Goal: Task Accomplishment & Management: Manage account settings

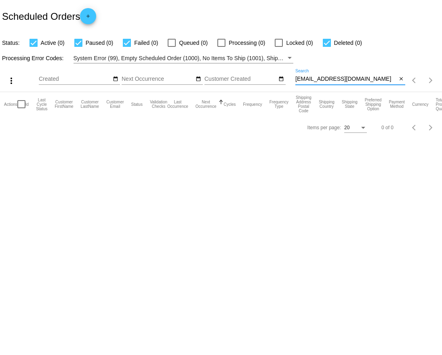
drag, startPoint x: 368, startPoint y: 80, endPoint x: 287, endPoint y: 77, distance: 80.8
click at [287, 78] on div "more_vert Aug Jan Feb Mar Apr 1" at bounding box center [221, 77] width 442 height 29
paste input "949220"
type input "949220"
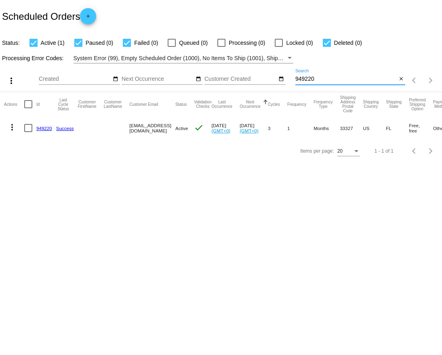
click at [44, 126] on link "949220" at bounding box center [44, 128] width 16 height 5
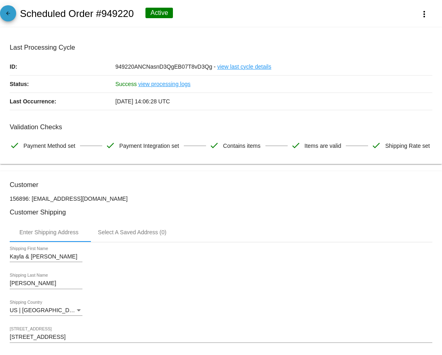
click at [2, 16] on link "arrow_back" at bounding box center [8, 13] width 16 height 16
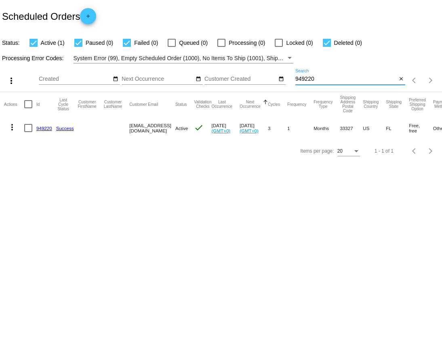
drag, startPoint x: 334, startPoint y: 80, endPoint x: 274, endPoint y: 79, distance: 59.4
click at [274, 79] on div "more_vert Aug Jan Feb Mar Apr 1" at bounding box center [221, 77] width 442 height 29
paste input "405432"
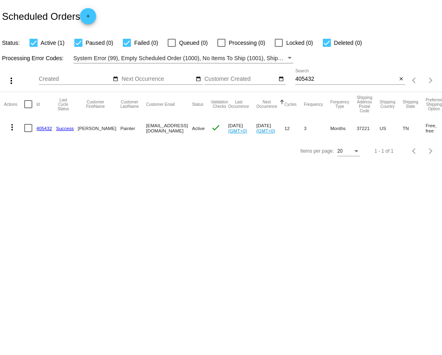
drag, startPoint x: 187, startPoint y: 128, endPoint x: 130, endPoint y: 130, distance: 57.0
click at [130, 129] on mat-row "more_vert 405432 Success Meredith Painter rookerjames20@gmail.com Active check …" at bounding box center [284, 127] width 560 height 23
copy mat-row "[EMAIL_ADDRESS][DOMAIN_NAME]"
drag, startPoint x: 319, startPoint y: 79, endPoint x: 272, endPoint y: 79, distance: 46.4
click at [272, 79] on div "more_vert Aug Jan Feb Mar Apr 1" at bounding box center [221, 77] width 442 height 29
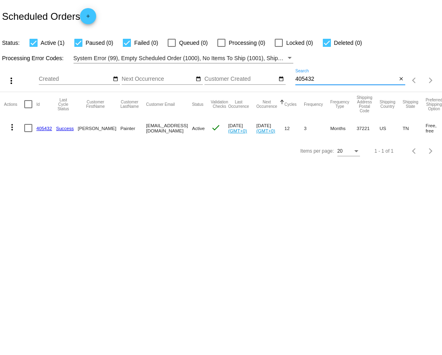
paste input "29"
drag, startPoint x: 187, startPoint y: 130, endPoint x: 131, endPoint y: 128, distance: 55.7
click at [146, 128] on mat-cell "[EMAIL_ADDRESS][DOMAIN_NAME]" at bounding box center [169, 127] width 46 height 23
copy mat-cell "[EMAIL_ADDRESS][DOMAIN_NAME]"
click at [314, 82] on input "405429" at bounding box center [345, 79] width 101 height 6
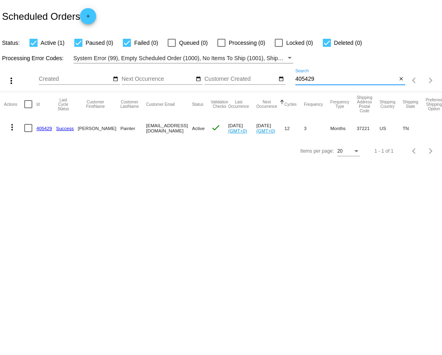
drag, startPoint x: 320, startPoint y: 82, endPoint x: 294, endPoint y: 81, distance: 26.3
click at [294, 82] on div "more_vert Aug Jan Feb Mar Apr 1" at bounding box center [221, 77] width 442 height 29
paste input "[EMAIL_ADDRESS][DOMAIN_NAME]"
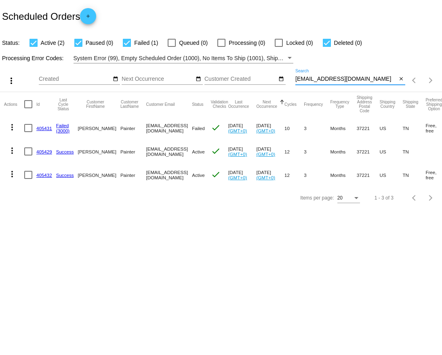
type input "[EMAIL_ADDRESS][DOMAIN_NAME]"
click at [13, 175] on mat-icon "more_vert" at bounding box center [12, 174] width 10 height 10
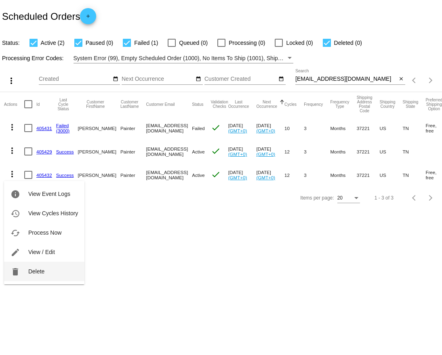
click at [47, 272] on button "delete Delete" at bounding box center [44, 271] width 80 height 19
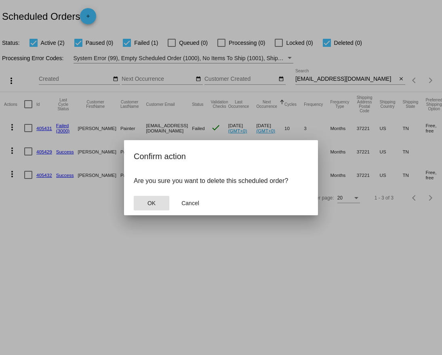
click at [150, 198] on button "OK" at bounding box center [152, 203] width 36 height 15
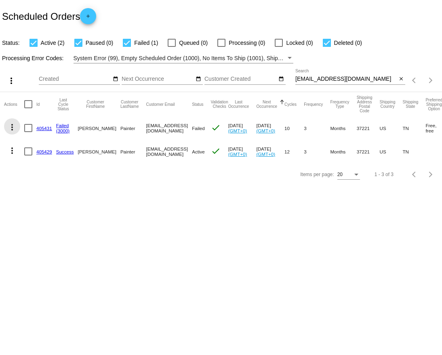
click at [9, 125] on mat-icon "more_vert" at bounding box center [12, 127] width 10 height 10
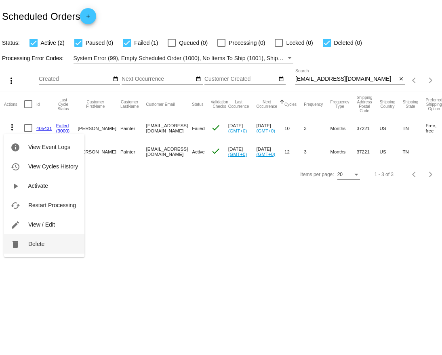
click at [40, 243] on span "Delete" at bounding box center [36, 244] width 16 height 6
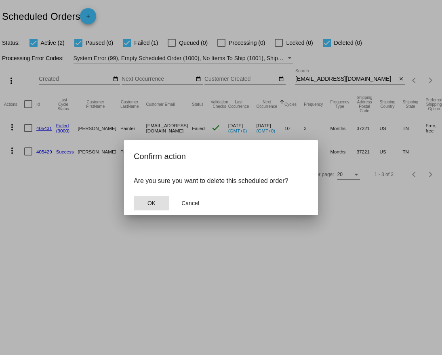
click at [155, 206] on span "OK" at bounding box center [151, 203] width 8 height 6
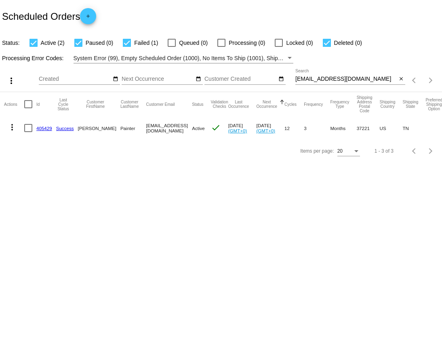
click at [46, 130] on link "405429" at bounding box center [44, 128] width 16 height 5
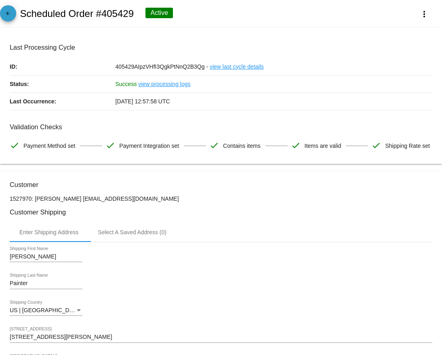
click at [11, 21] on span "arrow_back" at bounding box center [8, 15] width 10 height 20
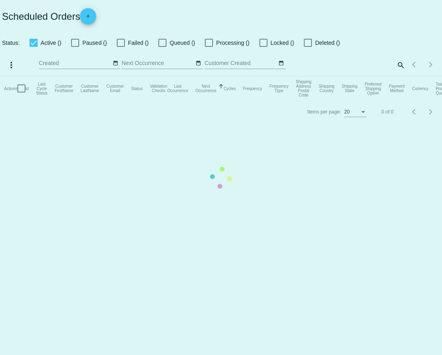
checkbox input "true"
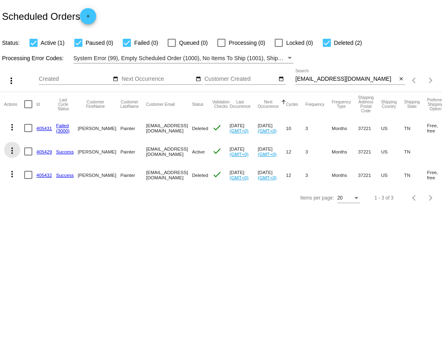
click at [10, 150] on mat-icon "more_vert" at bounding box center [12, 151] width 10 height 10
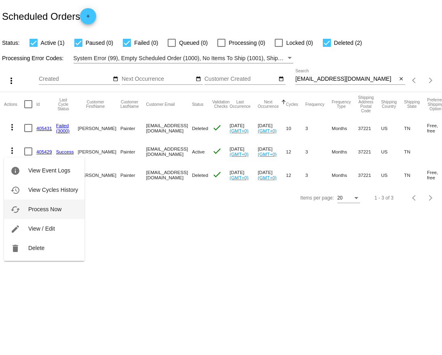
click at [48, 208] on span "Process Now" at bounding box center [44, 209] width 33 height 6
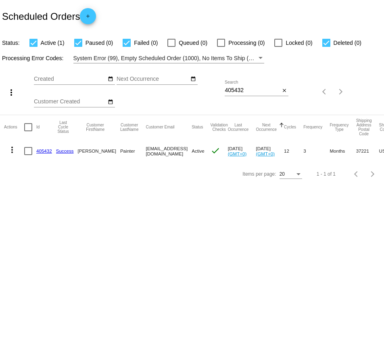
click at [86, 20] on mat-icon "add" at bounding box center [88, 18] width 10 height 10
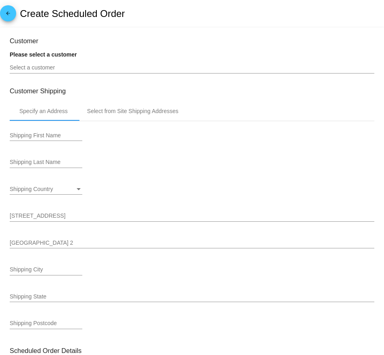
type input "9/14/2025"
click at [54, 69] on input "Select a customer" at bounding box center [192, 68] width 365 height 6
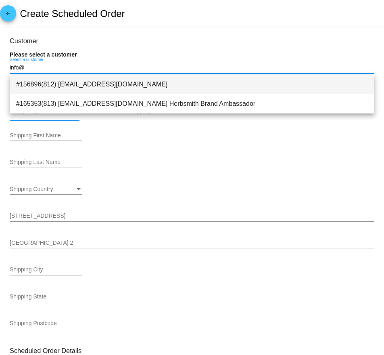
type input "info@"
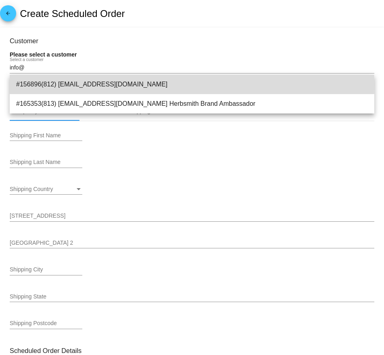
click at [77, 84] on span "#156896(812) info@simplefoodproject.com" at bounding box center [192, 84] width 352 height 19
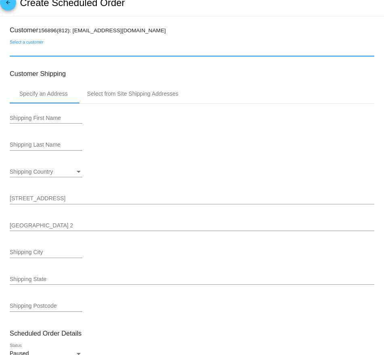
scroll to position [18, 0]
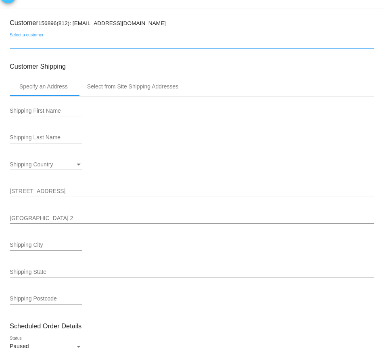
click at [66, 42] on input "Select a customer" at bounding box center [192, 43] width 365 height 6
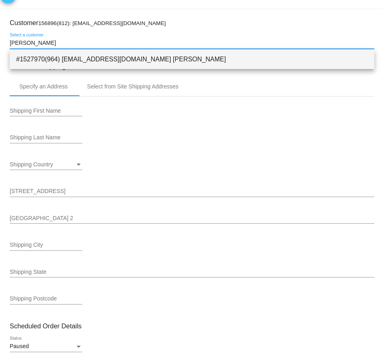
type input "[PERSON_NAME]"
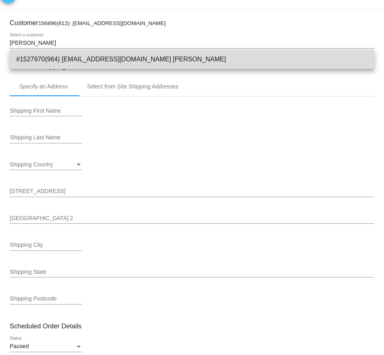
click at [78, 61] on span "#1527970(964) rookerjames20@gmail.com Meredith Painter" at bounding box center [192, 59] width 352 height 19
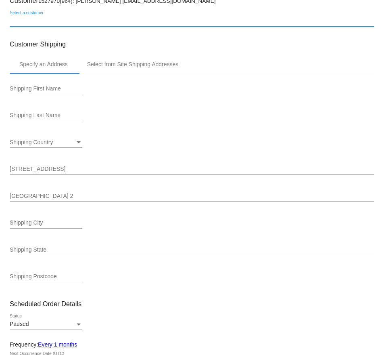
scroll to position [51, 0]
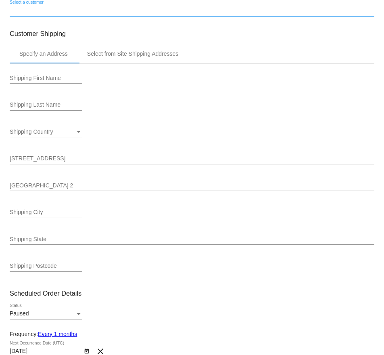
click at [55, 80] on input "Shipping First Name" at bounding box center [46, 78] width 73 height 6
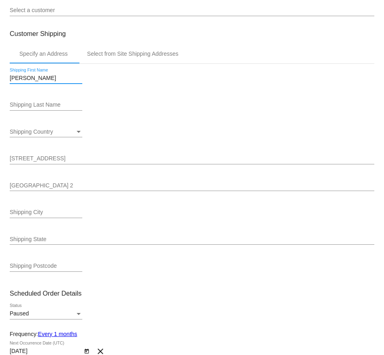
type input "[PERSON_NAME]"
click at [36, 105] on input "Shipping Last Name" at bounding box center [46, 105] width 73 height 6
type input "Painter"
click at [44, 129] on div "Shipping Country Shipping Country" at bounding box center [46, 130] width 73 height 16
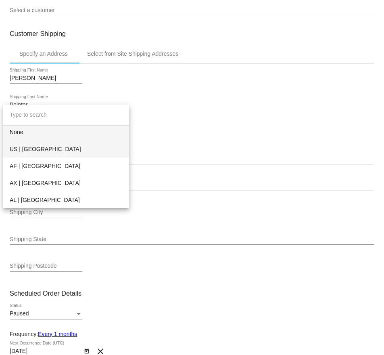
click at [36, 145] on span "US | USA" at bounding box center [66, 149] width 113 height 17
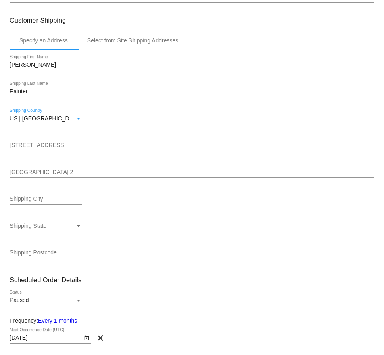
scroll to position [65, 0]
click at [48, 143] on input "Shipping Street 1" at bounding box center [192, 145] width 365 height 6
paste input "8300 Sawyer Brown Road"
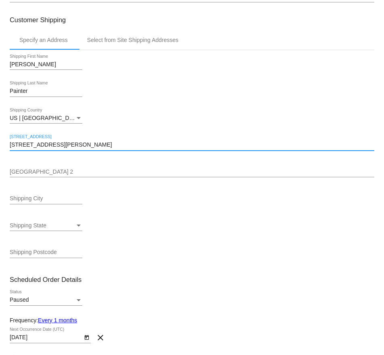
type input "8300 Sawyer Brown Road"
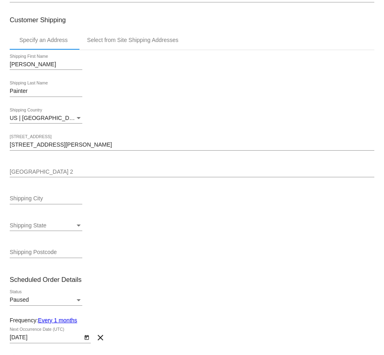
click at [71, 170] on div "Shipping Street 2" at bounding box center [192, 170] width 365 height 16
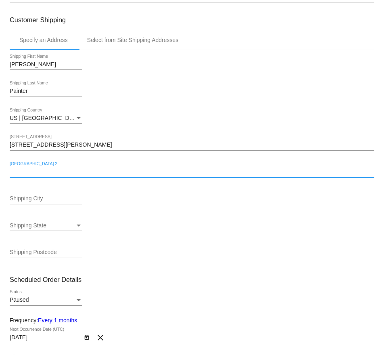
paste input "#C302"
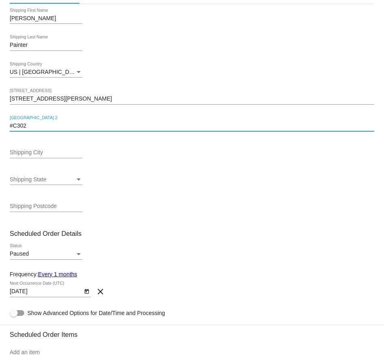
scroll to position [141, 0]
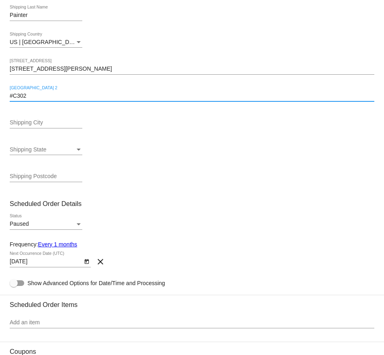
type input "#C302"
click at [41, 126] on input "Shipping City" at bounding box center [46, 123] width 73 height 6
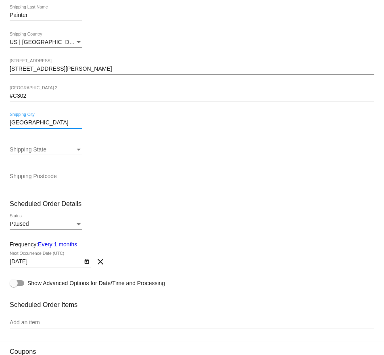
type input "Nashville"
click at [42, 149] on span "Shipping State" at bounding box center [28, 149] width 37 height 6
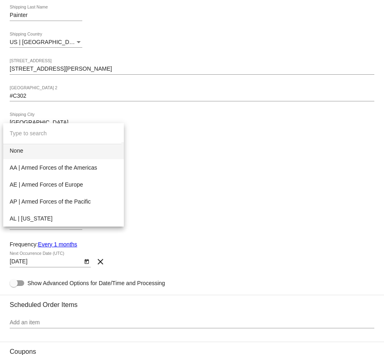
type input "e"
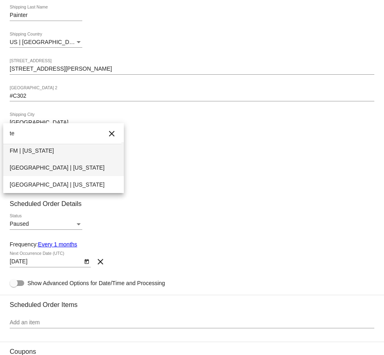
type input "te"
click at [33, 167] on span "[GEOGRAPHIC_DATA] | [US_STATE]" at bounding box center [64, 167] width 108 height 17
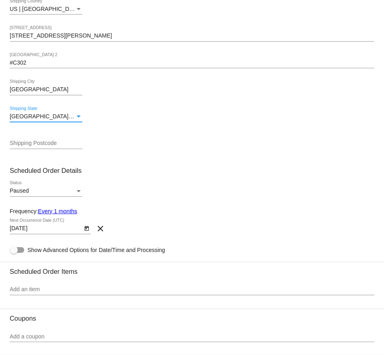
scroll to position [185, 0]
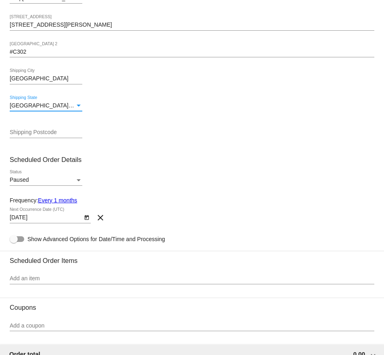
click at [29, 132] on input "Shipping Postcode" at bounding box center [46, 132] width 73 height 6
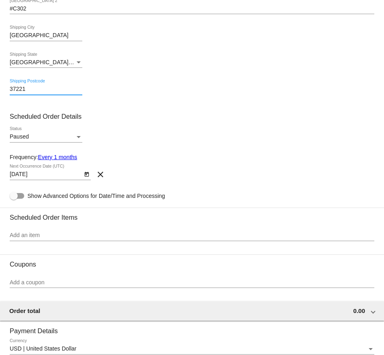
scroll to position [247, 0]
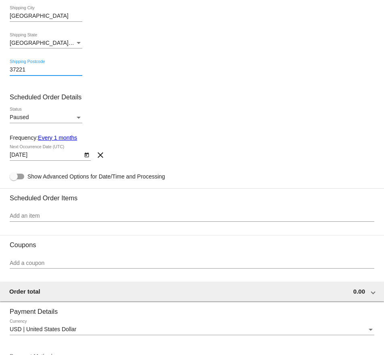
type input "37221"
click at [63, 121] on div "Paused" at bounding box center [42, 117] width 65 height 6
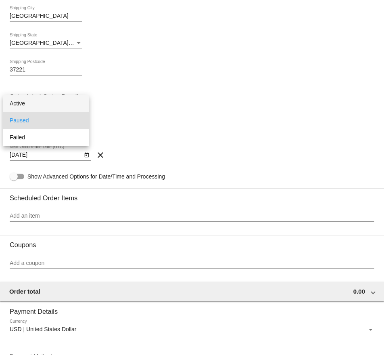
click at [44, 108] on span "Active" at bounding box center [46, 103] width 73 height 17
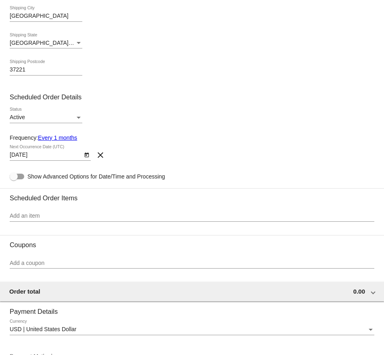
click at [52, 137] on link "Every 1 months" at bounding box center [57, 137] width 39 height 6
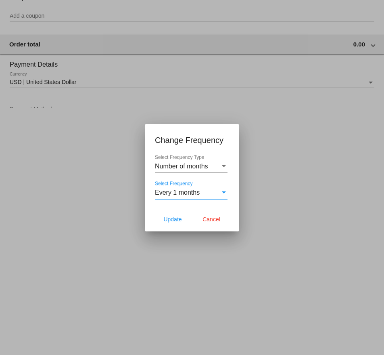
click at [169, 192] on span "Every 1 months" at bounding box center [177, 192] width 45 height 7
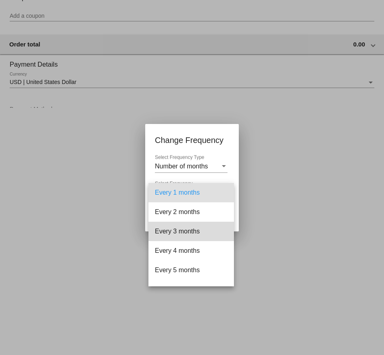
click at [174, 228] on span "Every 3 months" at bounding box center [191, 231] width 73 height 19
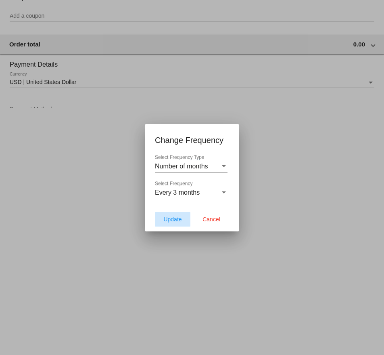
click at [174, 222] on span "Update" at bounding box center [173, 219] width 18 height 6
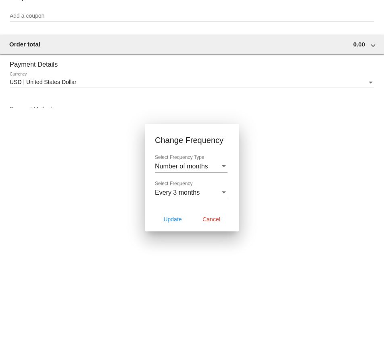
type input "[DATE]"
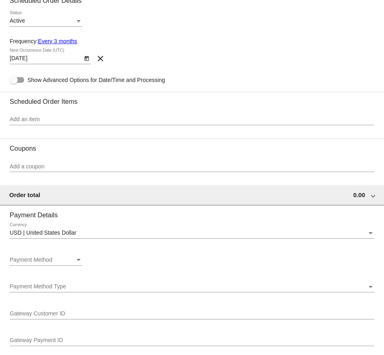
scroll to position [371, 0]
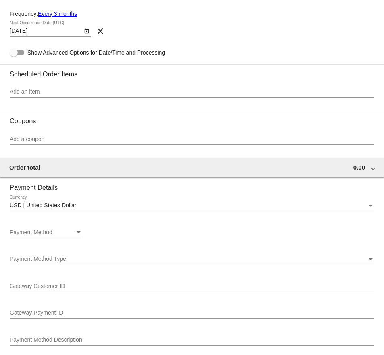
click at [33, 95] on input "Add an item" at bounding box center [192, 92] width 365 height 6
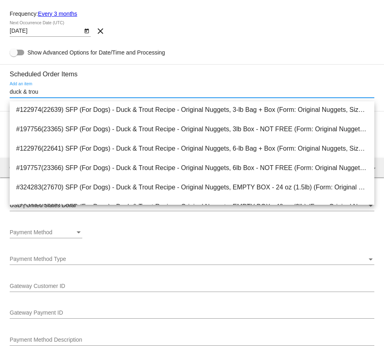
scroll to position [488, 0]
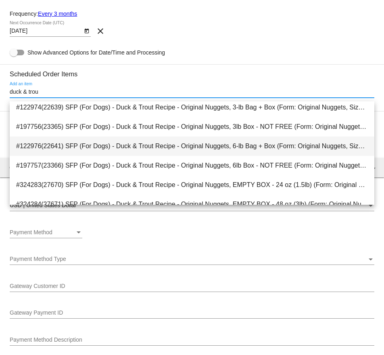
type input "duck & trou"
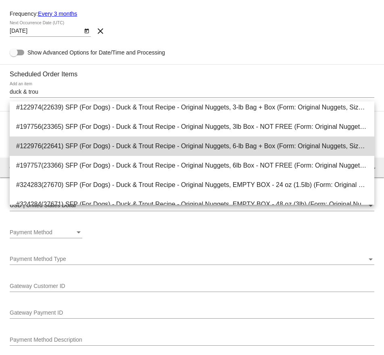
click at [87, 149] on span "#122976(22641) SFP (For Dogs) - Duck & Trout Recipe - Original Nuggets, 6-lb Ba…" at bounding box center [192, 146] width 352 height 19
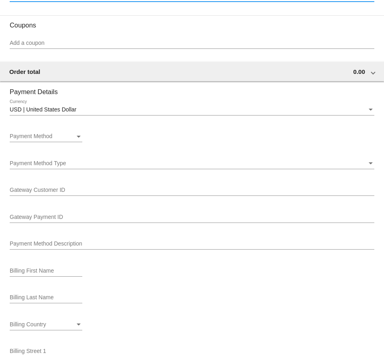
scroll to position [502, 0]
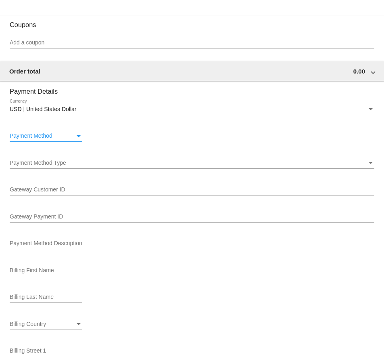
click at [35, 139] on span "Payment Method" at bounding box center [31, 135] width 43 height 6
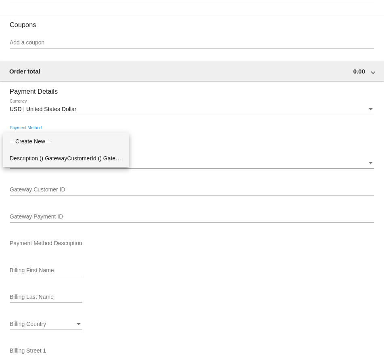
click at [35, 156] on span "Description () GatewayCustomerId () GatewayPaymentId ()" at bounding box center [66, 158] width 113 height 17
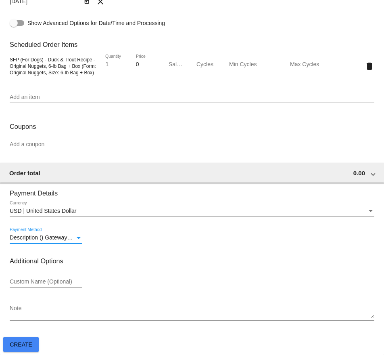
scroll to position [406, 0]
click at [27, 342] on span "Create" at bounding box center [21, 344] width 23 height 6
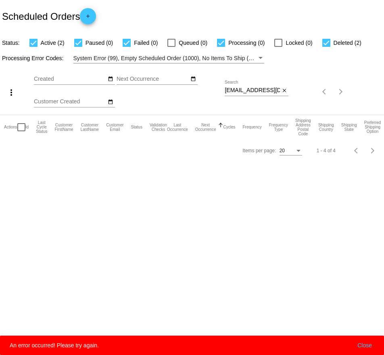
click at [367, 343] on button "Close" at bounding box center [364, 345] width 19 height 8
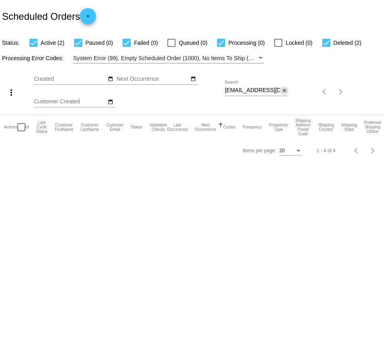
click at [284, 90] on mat-icon "close" at bounding box center [285, 91] width 6 height 6
click at [284, 90] on mat-icon "search" at bounding box center [284, 92] width 10 height 13
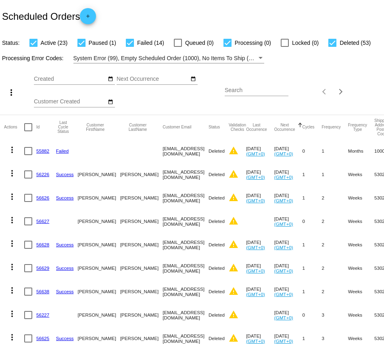
click at [247, 88] on input "Search" at bounding box center [257, 90] width 64 height 6
paste input "[EMAIL_ADDRESS][DOMAIN_NAME]"
type input "[EMAIL_ADDRESS][DOMAIN_NAME]"
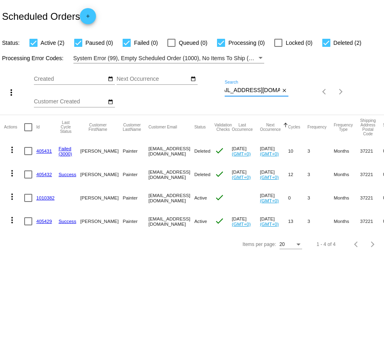
scroll to position [0, 0]
click at [48, 196] on link "1010382" at bounding box center [45, 197] width 18 height 5
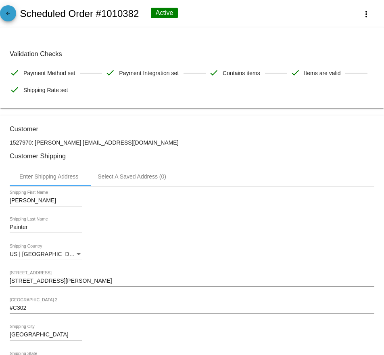
click at [7, 18] on mat-icon "arrow_back" at bounding box center [8, 16] width 10 height 10
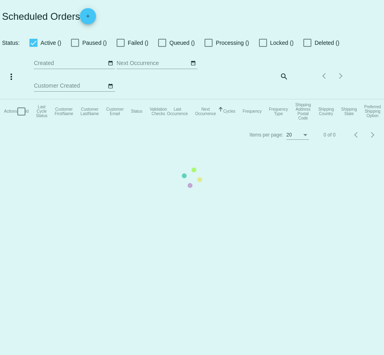
checkbox input "true"
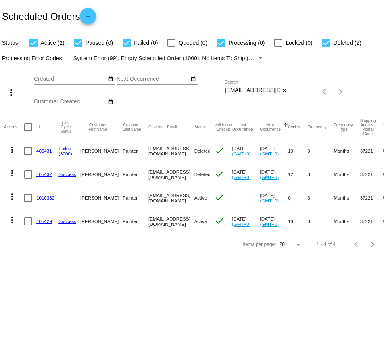
click at [48, 202] on mat-cell "1010382" at bounding box center [47, 197] width 22 height 23
click at [48, 197] on link "1010382" at bounding box center [45, 197] width 18 height 5
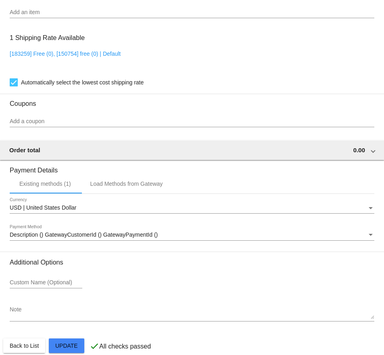
scroll to position [586, 0]
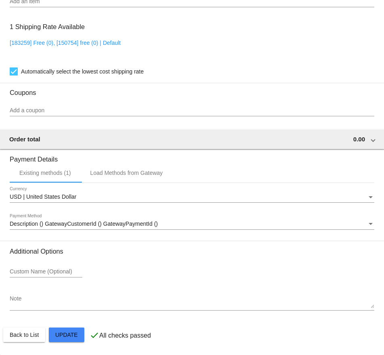
click at [56, 201] on div "USD | United States Dollar Currency" at bounding box center [192, 195] width 365 height 16
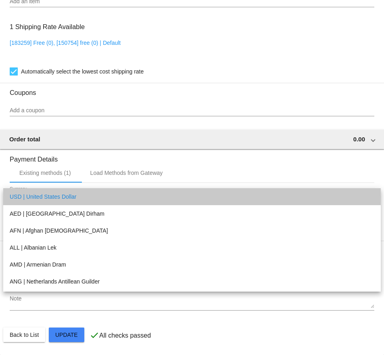
click at [56, 197] on span "USD | United States Dollar" at bounding box center [192, 196] width 365 height 17
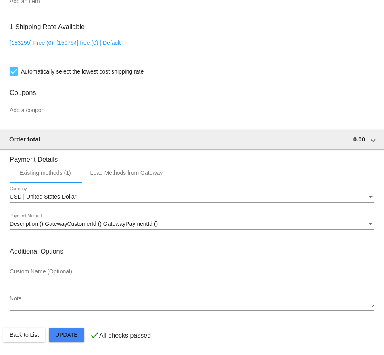
click at [52, 216] on div "Description () GatewayCustomerId () GatewayPaymentId () Payment Method" at bounding box center [192, 222] width 365 height 16
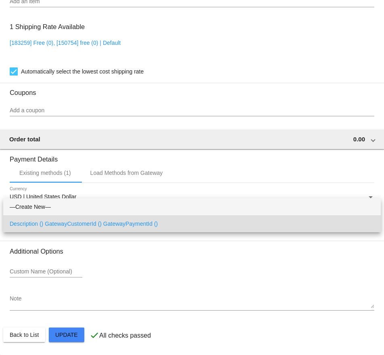
click at [51, 206] on span "—Create New—" at bounding box center [192, 206] width 365 height 17
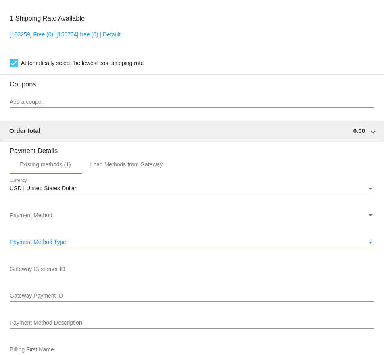
click at [41, 245] on span "Payment Method Type" at bounding box center [38, 242] width 57 height 6
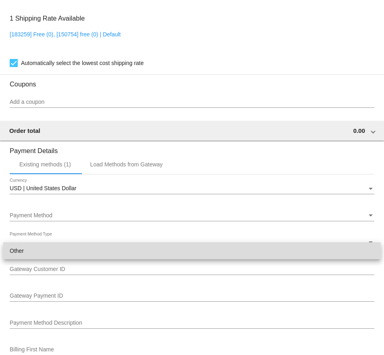
click at [40, 253] on span "Other" at bounding box center [192, 250] width 365 height 17
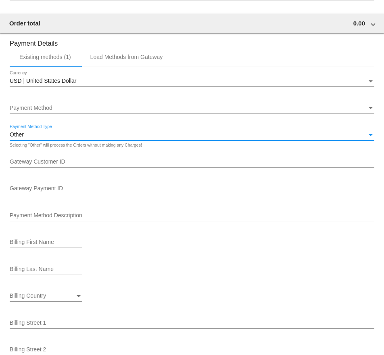
scroll to position [699, 0]
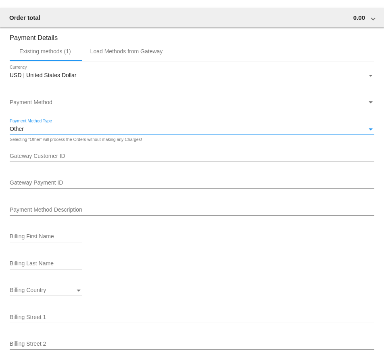
click at [61, 155] on div "Gateway Customer ID" at bounding box center [192, 154] width 365 height 16
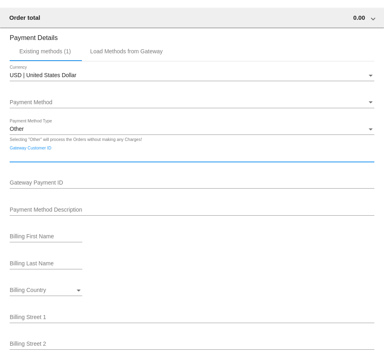
click at [39, 160] on input "Gateway Customer ID" at bounding box center [192, 156] width 365 height 6
click at [25, 186] on input "Gateway Payment ID" at bounding box center [192, 183] width 365 height 6
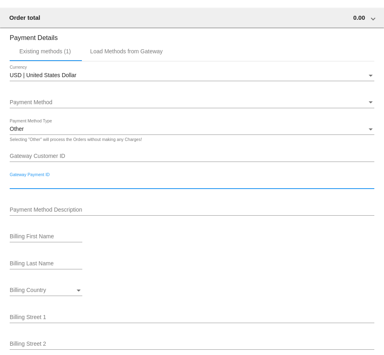
click at [236, 277] on div "Billing Last Name" at bounding box center [192, 265] width 365 height 23
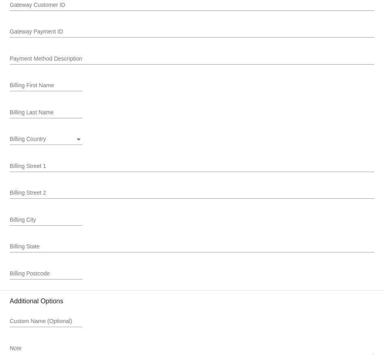
scroll to position [911, 0]
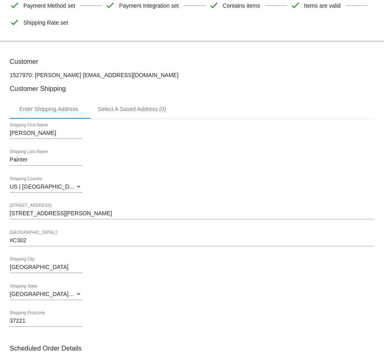
scroll to position [0, 0]
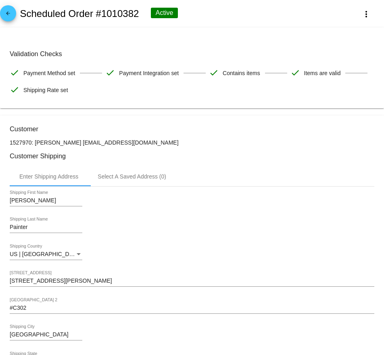
click at [9, 18] on mat-icon "arrow_back" at bounding box center [8, 16] width 10 height 10
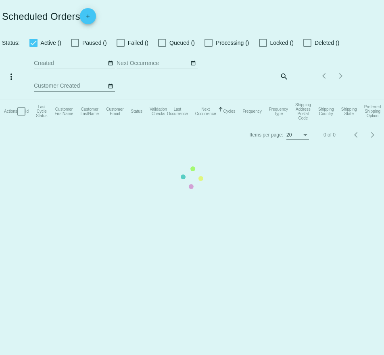
checkbox input "true"
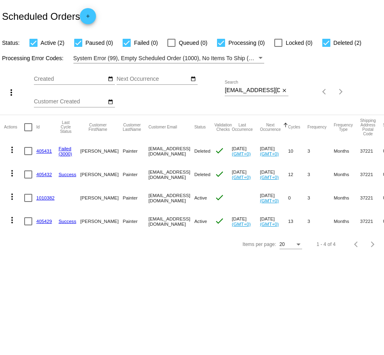
click at [12, 198] on mat-icon "more_vert" at bounding box center [12, 197] width 10 height 10
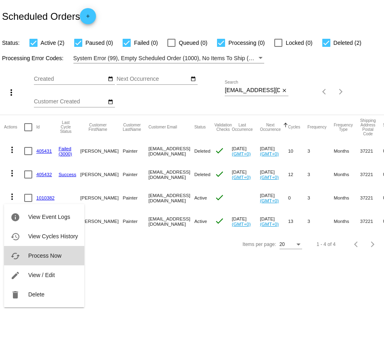
click at [46, 258] on span "Process Now" at bounding box center [44, 255] width 33 height 6
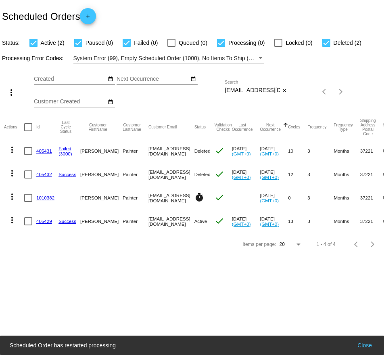
click at [12, 221] on mat-icon "more_vert" at bounding box center [12, 220] width 10 height 10
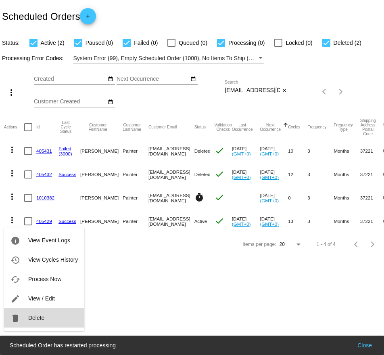
click at [34, 316] on span "Delete" at bounding box center [36, 318] width 16 height 6
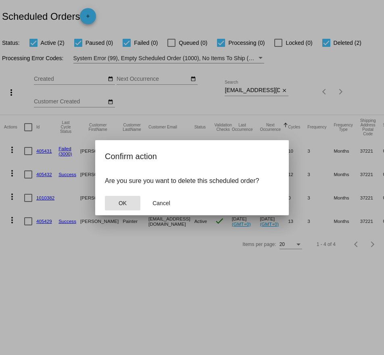
click at [125, 208] on button "OK" at bounding box center [123, 203] width 36 height 15
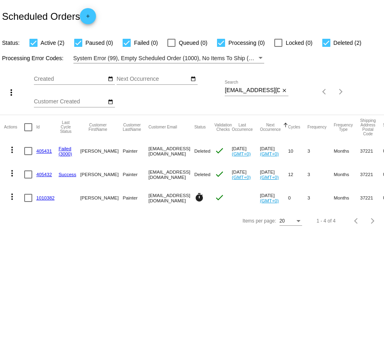
click at [32, 197] on div at bounding box center [28, 198] width 8 height 8
click at [28, 202] on input "checkbox" at bounding box center [28, 202] width 0 height 0
checkbox input "true"
click at [13, 197] on mat-icon "more_vert" at bounding box center [12, 197] width 10 height 10
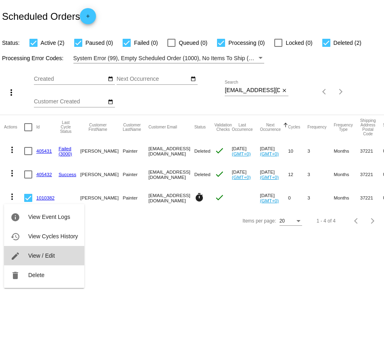
click at [28, 254] on span "View / Edit" at bounding box center [41, 255] width 27 height 6
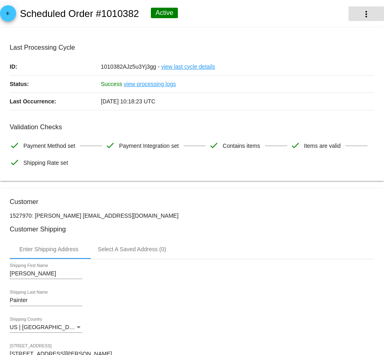
click at [372, 11] on button "more_vert" at bounding box center [367, 13] width 36 height 15
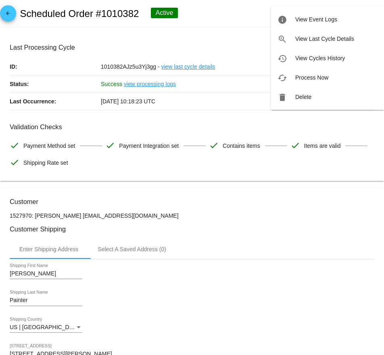
click at [230, 36] on div at bounding box center [192, 177] width 384 height 355
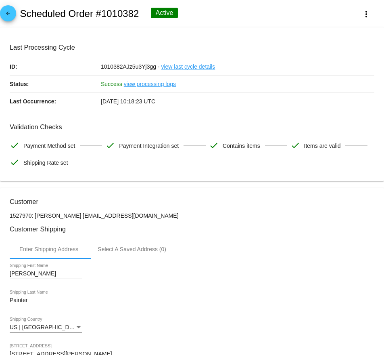
click at [178, 67] on link "view last cycle details" at bounding box center [188, 66] width 54 height 17
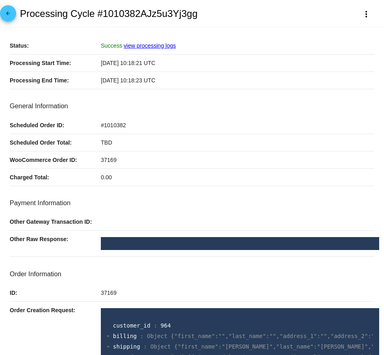
click at [12, 21] on span "arrow_back" at bounding box center [8, 15] width 10 height 20
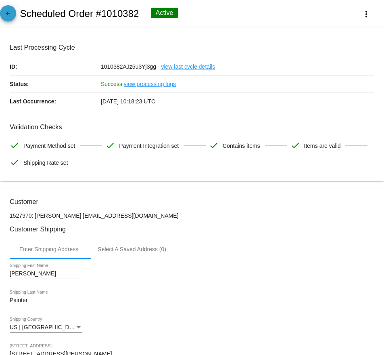
click at [11, 19] on mat-icon "arrow_back" at bounding box center [8, 16] width 10 height 10
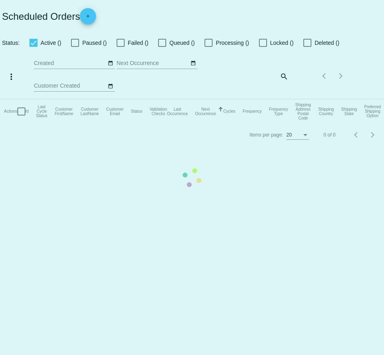
checkbox input "true"
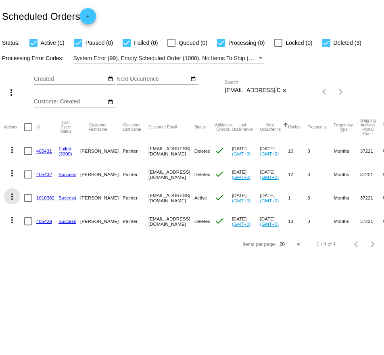
click at [13, 197] on mat-icon "more_vert" at bounding box center [12, 197] width 10 height 10
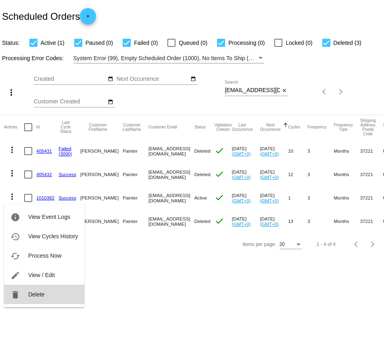
click at [37, 294] on span "Delete" at bounding box center [36, 294] width 16 height 6
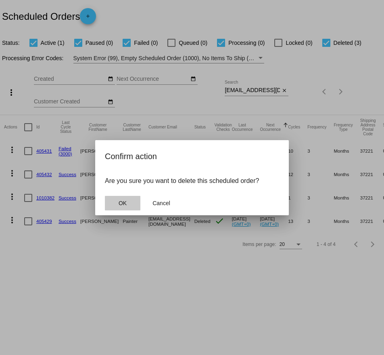
click at [123, 202] on span "OK" at bounding box center [123, 203] width 8 height 6
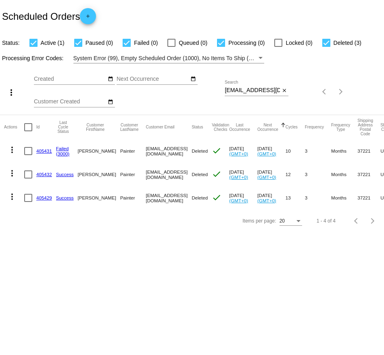
click at [91, 19] on mat-icon "add" at bounding box center [88, 18] width 10 height 10
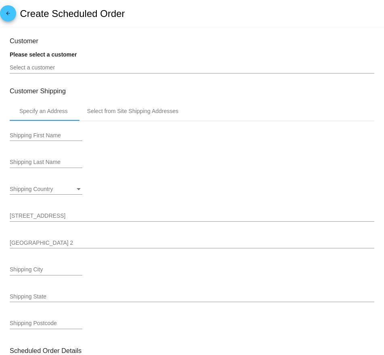
click at [48, 66] on input "Select a customer" at bounding box center [192, 68] width 365 height 6
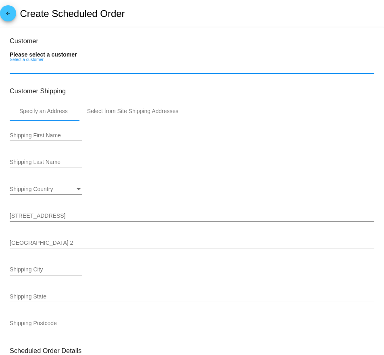
paste input "156896"
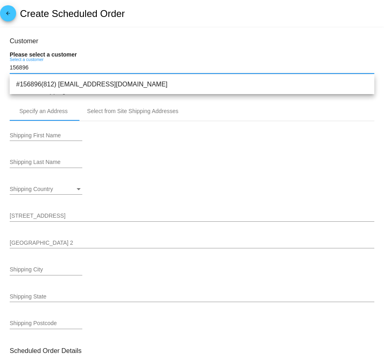
type input "156896"
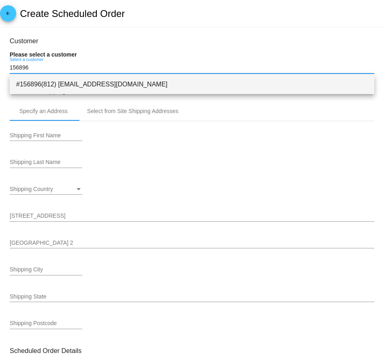
click at [64, 84] on span "#156896(812) info@simplefoodproject.com" at bounding box center [192, 84] width 352 height 19
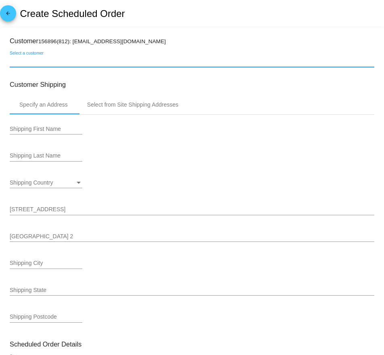
click at [36, 128] on input "Shipping First Name" at bounding box center [46, 129] width 73 height 6
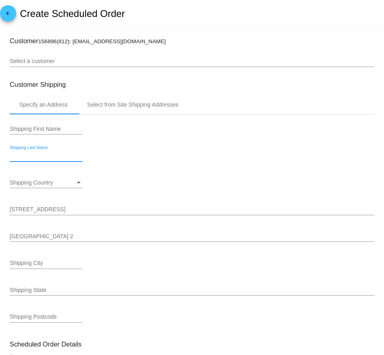
click at [62, 155] on input "Shipping Last Name" at bounding box center [46, 156] width 73 height 6
click at [59, 132] on input "Shipping First Name" at bounding box center [46, 129] width 73 height 6
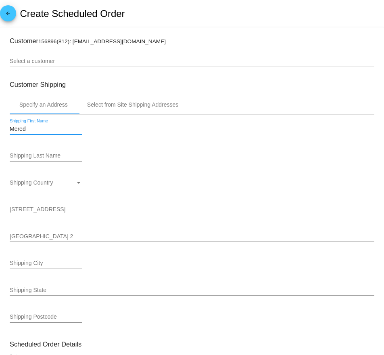
type input "[PERSON_NAME]"
click at [33, 157] on input "Shipping Last Name" at bounding box center [46, 156] width 73 height 6
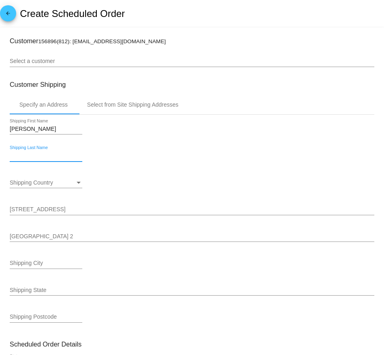
type input "O"
type input "Painter"
click at [27, 177] on div "Shipping Country Shipping Country" at bounding box center [46, 180] width 73 height 16
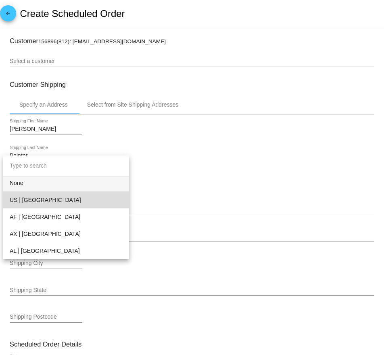
click at [27, 196] on span "US | [GEOGRAPHIC_DATA]" at bounding box center [66, 199] width 113 height 17
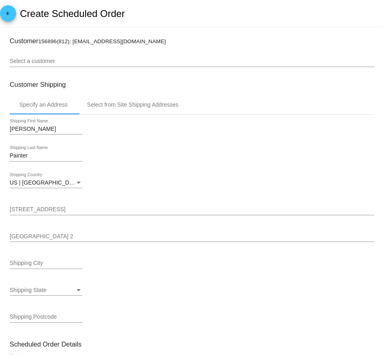
click at [34, 214] on div "[STREET_ADDRESS]" at bounding box center [192, 208] width 365 height 16
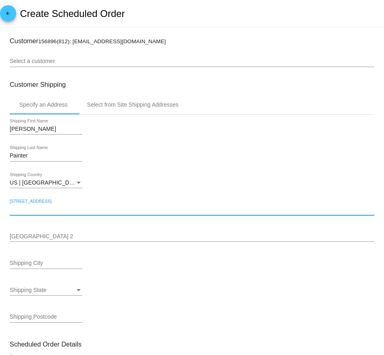
paste input "[STREET_ADDRESS][PERSON_NAME]"
type input "[STREET_ADDRESS][PERSON_NAME]"
click at [25, 266] on input "Shipping City" at bounding box center [46, 263] width 73 height 6
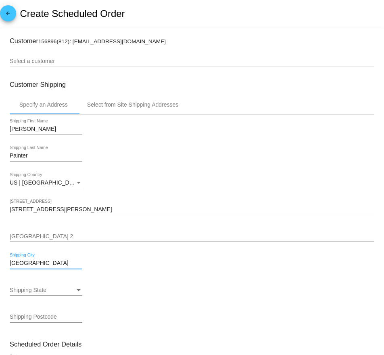
type input "[GEOGRAPHIC_DATA]"
click at [19, 290] on span "Shipping State" at bounding box center [28, 290] width 37 height 6
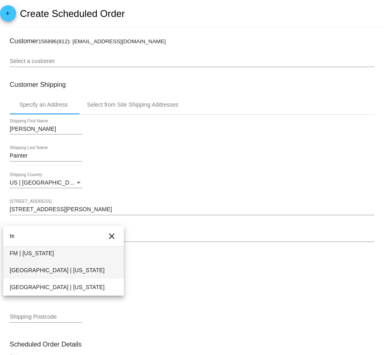
type input "te"
click at [25, 269] on span "[GEOGRAPHIC_DATA] | [US_STATE]" at bounding box center [64, 270] width 108 height 17
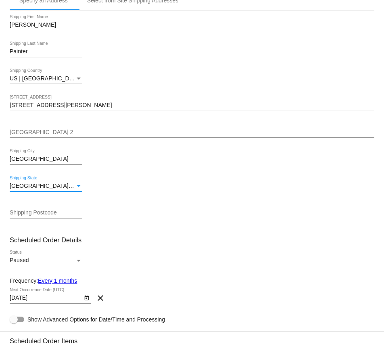
scroll to position [105, 0]
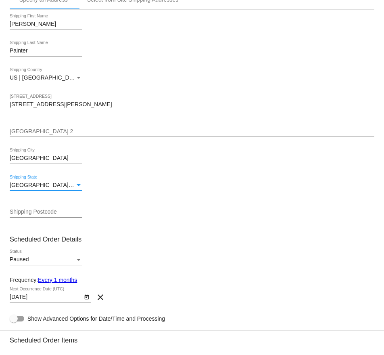
click at [37, 212] on input "Shipping Postcode" at bounding box center [46, 212] width 73 height 6
paste input "37221"
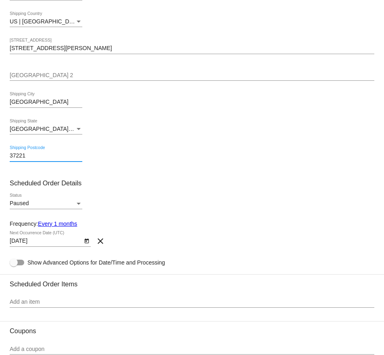
scroll to position [173, 0]
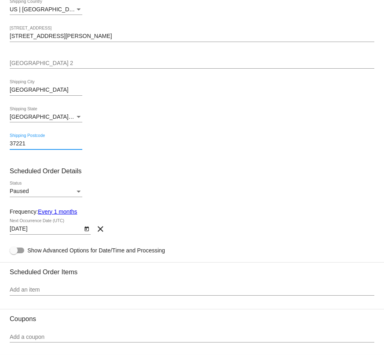
type input "37221"
click at [37, 191] on div "Paused" at bounding box center [42, 191] width 65 height 6
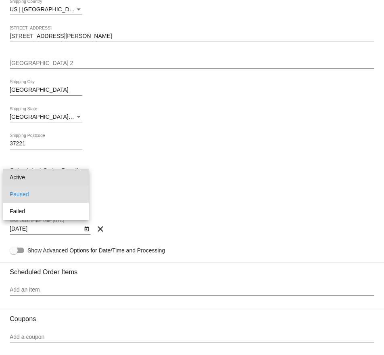
click at [33, 174] on span "Active" at bounding box center [46, 177] width 73 height 17
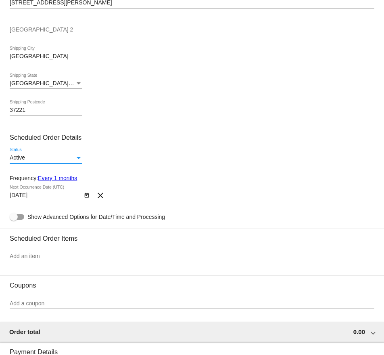
scroll to position [208, 0]
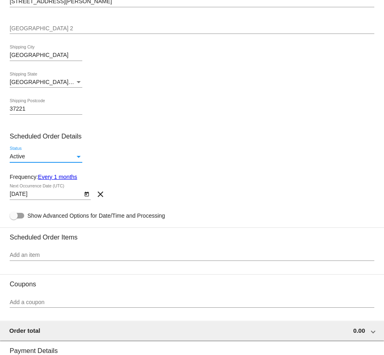
click at [65, 179] on link "Every 1 months" at bounding box center [57, 177] width 39 height 6
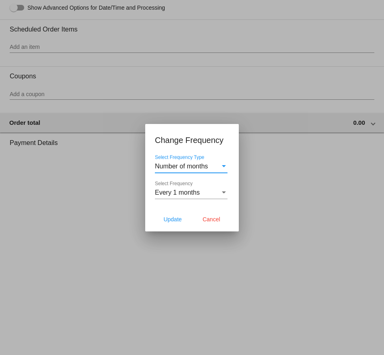
click at [180, 195] on span "Every 1 months" at bounding box center [177, 192] width 45 height 7
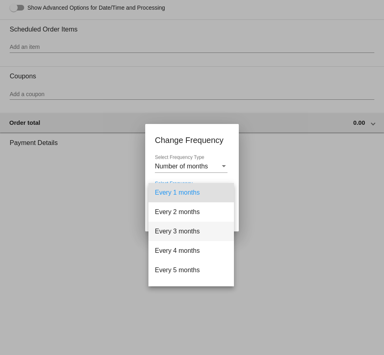
click at [180, 231] on span "Every 3 months" at bounding box center [191, 231] width 73 height 19
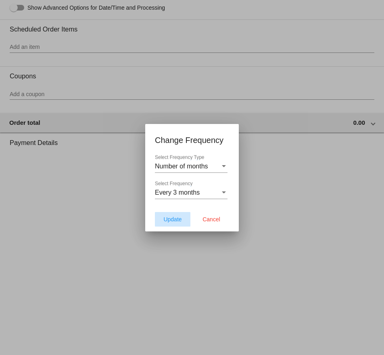
click at [168, 221] on span "Update" at bounding box center [173, 219] width 18 height 6
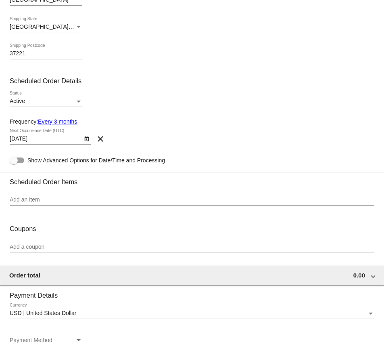
scroll to position [264, 0]
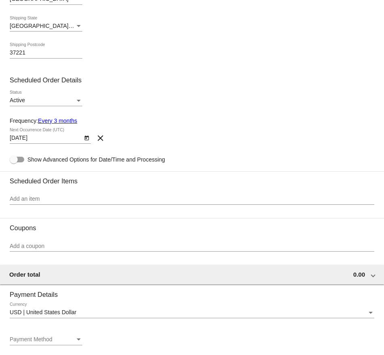
click at [86, 143] on icon "Open calendar" at bounding box center [87, 138] width 6 height 10
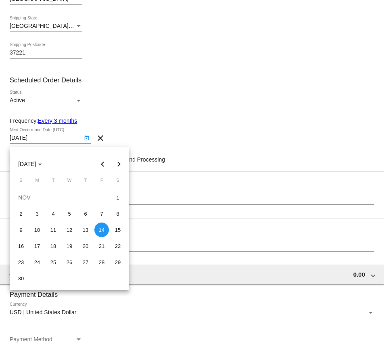
click at [103, 164] on button "Previous month" at bounding box center [103, 164] width 16 height 16
click at [87, 233] on div "14" at bounding box center [85, 230] width 15 height 15
type input "8/14/2025"
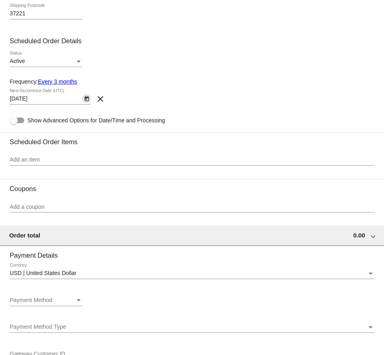
scroll to position [305, 0]
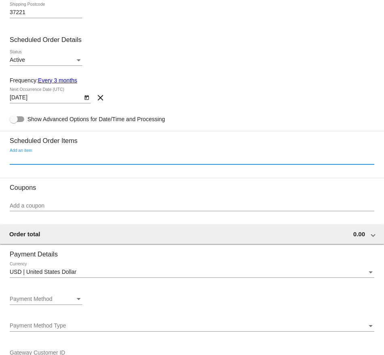
click at [65, 159] on input "Add an item" at bounding box center [192, 158] width 365 height 6
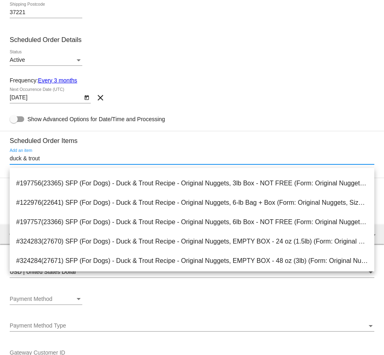
scroll to position [499, 0]
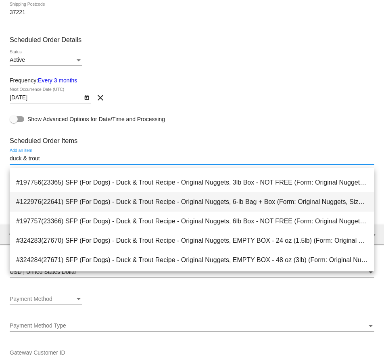
type input "duck & trout"
click at [62, 200] on span "#122976(22641) SFP (For Dogs) - Duck & Trout Recipe - Original Nuggets, 6-lb Ba…" at bounding box center [192, 201] width 352 height 19
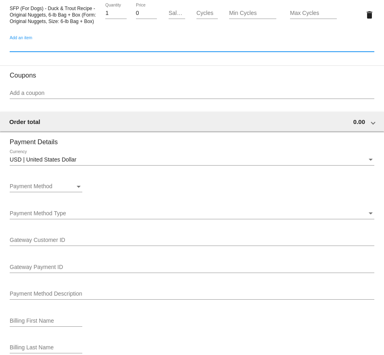
scroll to position [453, 0]
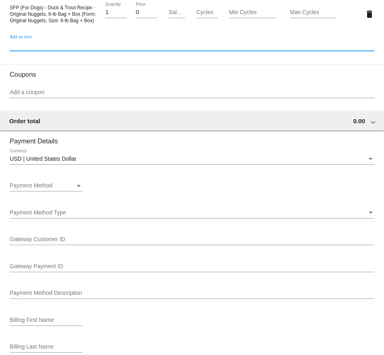
click at [36, 189] on span "Payment Method" at bounding box center [31, 185] width 43 height 6
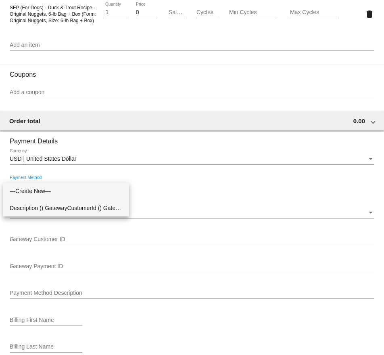
click at [35, 208] on span "Description () GatewayCustomerId () GatewayPaymentId ()" at bounding box center [66, 208] width 113 height 17
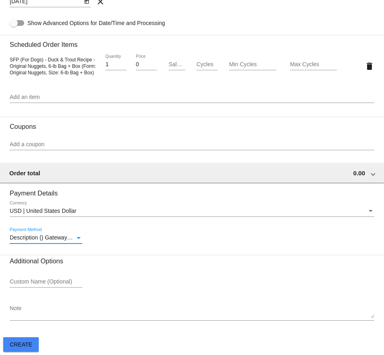
click at [32, 236] on span "Description () GatewayCustomerId () GatewayPaymentId ()" at bounding box center [84, 237] width 148 height 6
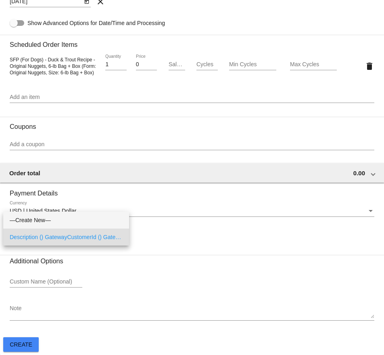
click at [38, 221] on span "—Create New—" at bounding box center [66, 220] width 113 height 17
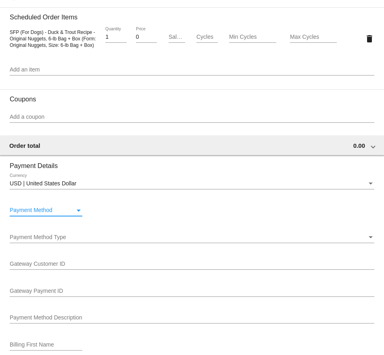
scroll to position [430, 0]
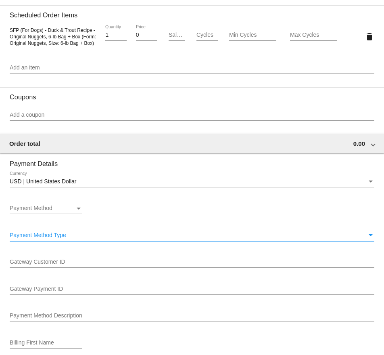
click at [33, 238] on span "Payment Method Type" at bounding box center [38, 235] width 57 height 6
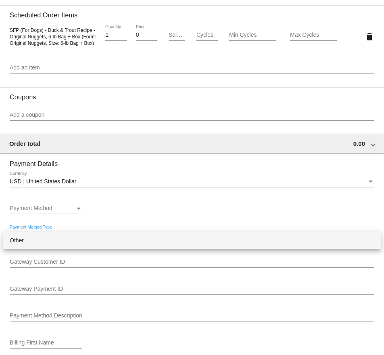
click at [33, 242] on span "Other" at bounding box center [192, 240] width 365 height 17
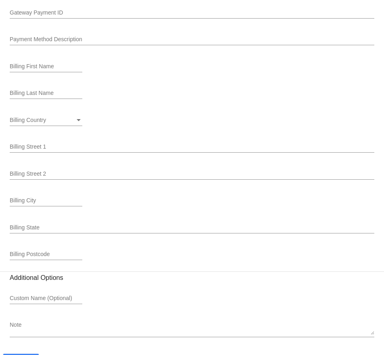
scroll to position [731, 0]
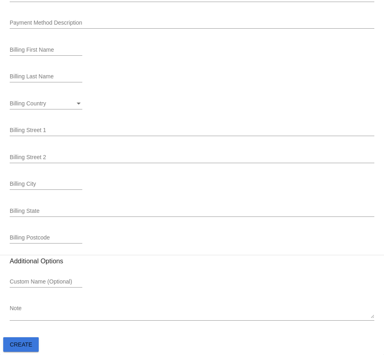
click at [21, 347] on span "Create" at bounding box center [21, 344] width 23 height 6
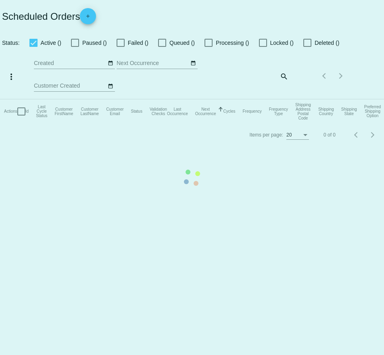
checkbox input "true"
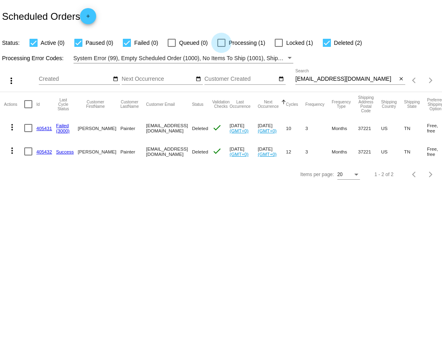
click at [222, 42] on label "Processing (1)" at bounding box center [241, 43] width 48 height 10
click at [221, 47] on input "Processing (1)" at bounding box center [221, 47] width 0 height 0
checkbox input "true"
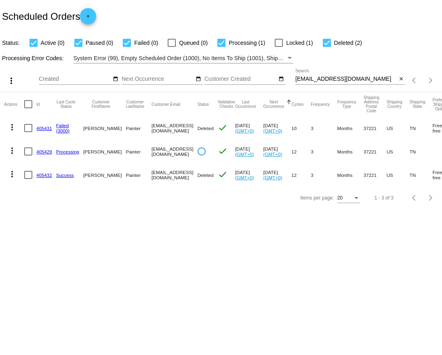
click at [42, 151] on link "405429" at bounding box center [44, 151] width 16 height 5
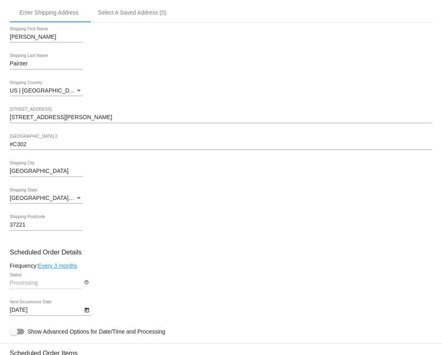
scroll to position [204, 0]
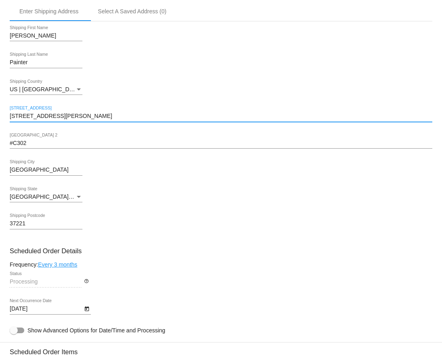
drag, startPoint x: 79, startPoint y: 120, endPoint x: 8, endPoint y: 118, distance: 70.7
click at [8, 118] on mat-card "Customer 1527970: [PERSON_NAME] [EMAIL_ADDRESS][DOMAIN_NAME] Customer Shipping …" at bounding box center [221, 355] width 442 height 811
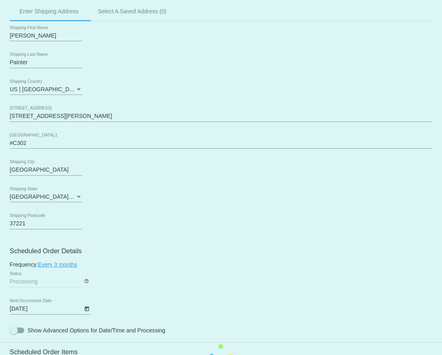
drag, startPoint x: 40, startPoint y: 142, endPoint x: 12, endPoint y: 141, distance: 28.3
click at [12, 141] on mat-card "Customer 1527970: Meredith Painter rookerjames20@gmail.com Customer Shipping En…" at bounding box center [221, 355] width 442 height 811
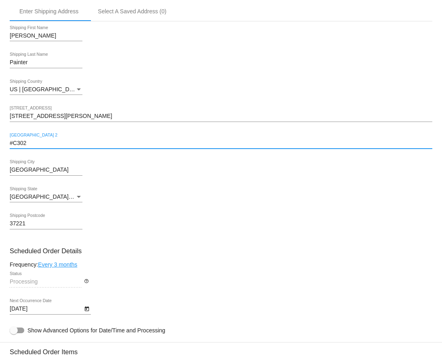
click at [24, 147] on input "#C302" at bounding box center [221, 143] width 422 height 6
drag, startPoint x: 29, startPoint y: 149, endPoint x: 9, endPoint y: 149, distance: 19.8
click at [10, 147] on input "#C302" at bounding box center [221, 143] width 422 height 6
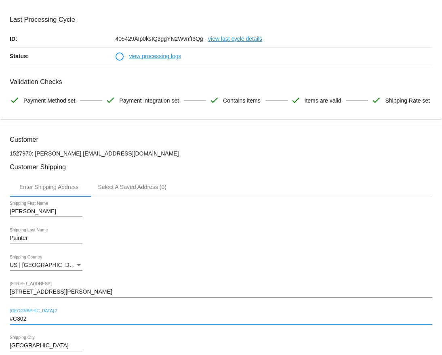
scroll to position [0, 0]
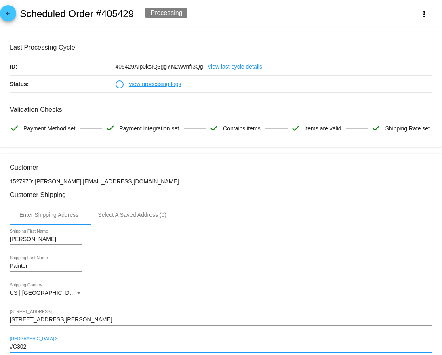
click at [11, 15] on mat-icon "arrow_back" at bounding box center [8, 16] width 10 height 10
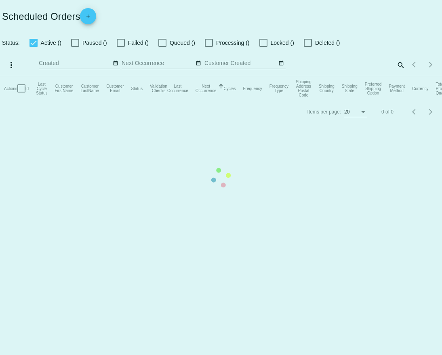
checkbox input "true"
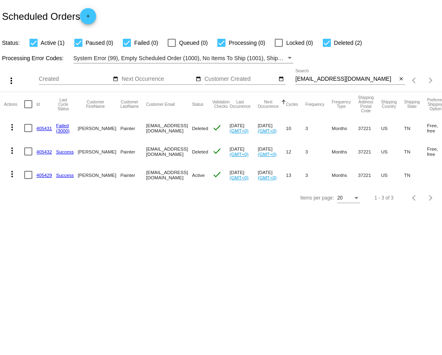
click at [42, 174] on link "405429" at bounding box center [44, 174] width 16 height 5
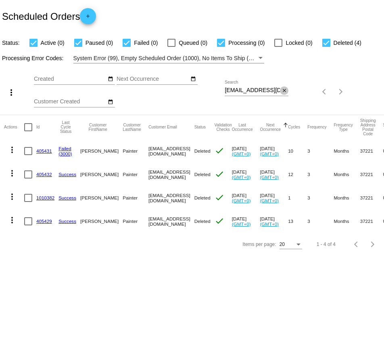
click at [282, 92] on mat-icon "close" at bounding box center [285, 91] width 6 height 6
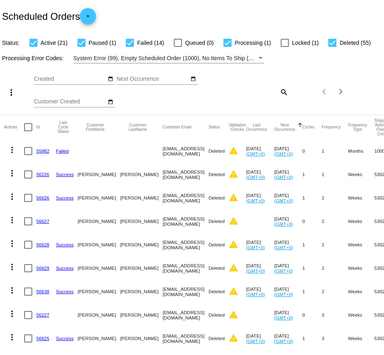
click at [282, 93] on mat-icon "search" at bounding box center [284, 92] width 10 height 13
click at [269, 93] on input "Search" at bounding box center [257, 90] width 64 height 6
paste input "156896"
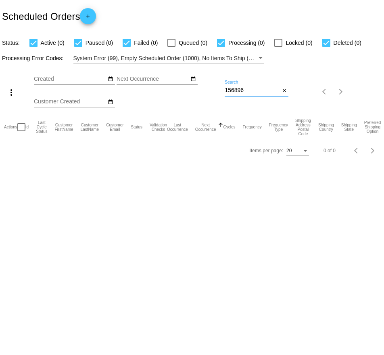
drag, startPoint x: 247, startPoint y: 91, endPoint x: 218, endPoint y: 91, distance: 29.1
click at [218, 91] on div "more_vert Aug Jan Feb Mar [DATE]" at bounding box center [192, 88] width 384 height 51
type input "m"
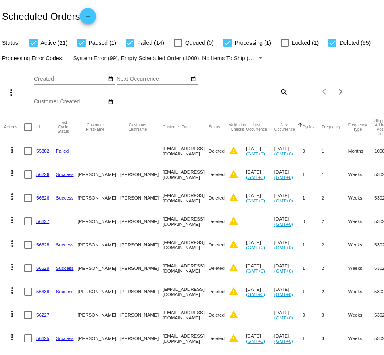
click at [281, 94] on mat-icon "search" at bounding box center [284, 92] width 10 height 13
click at [265, 93] on input "Search" at bounding box center [257, 90] width 64 height 6
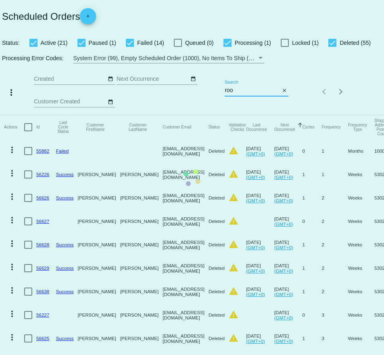
type input "[EMAIL_ADDRESS][DOMAIN_NAME]"
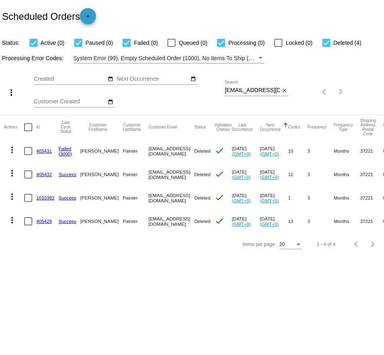
click at [88, 18] on mat-icon "add" at bounding box center [88, 18] width 10 height 10
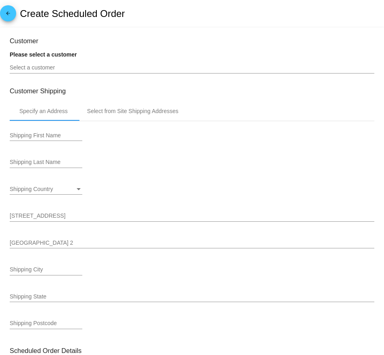
type input "9/14/2025"
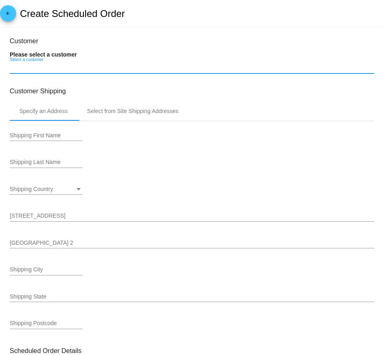
click at [48, 67] on input "Select a customer" at bounding box center [192, 68] width 365 height 6
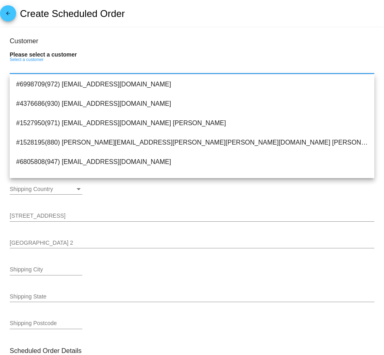
paste input "156896"
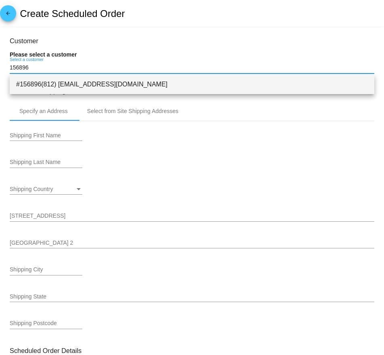
type input "156896"
click at [53, 83] on span "#156896(812) info@simplefoodproject.com" at bounding box center [192, 84] width 352 height 19
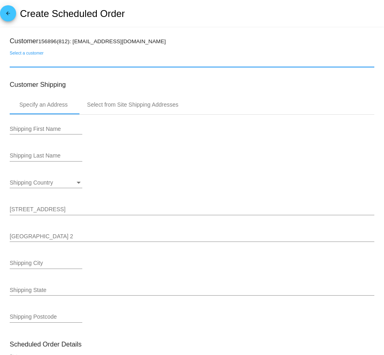
click at [45, 63] on input "Select a customer" at bounding box center [192, 61] width 365 height 6
drag, startPoint x: 58, startPoint y: 63, endPoint x: 6, endPoint y: 63, distance: 52.1
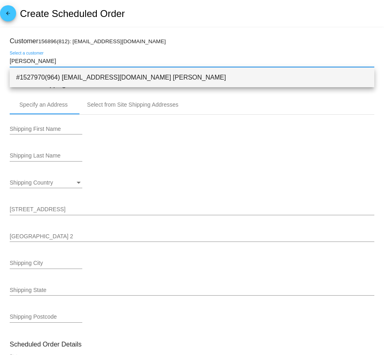
type input "[PERSON_NAME]"
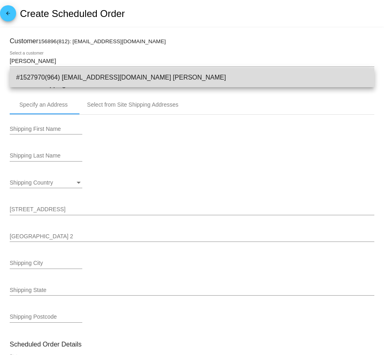
click at [51, 80] on span "#1527970(964) rookerjames20@gmail.com Meredith Painter" at bounding box center [192, 77] width 352 height 19
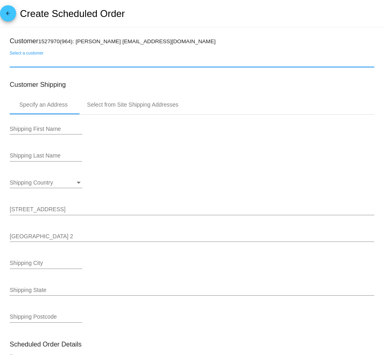
click at [13, 15] on mat-icon "arrow_back" at bounding box center [8, 16] width 10 height 10
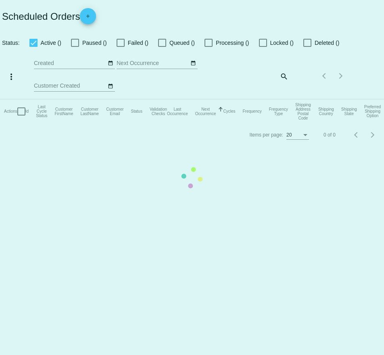
checkbox input "true"
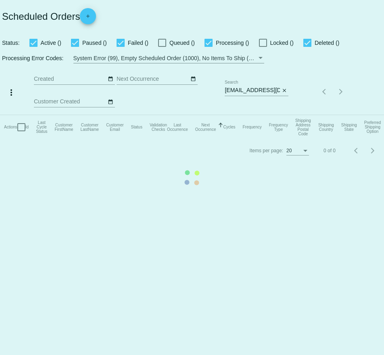
click at [96, 115] on mat-table "Actions Id Last Cycle Status Customer FirstName Customer LastName Customer Emai…" at bounding box center [192, 127] width 384 height 24
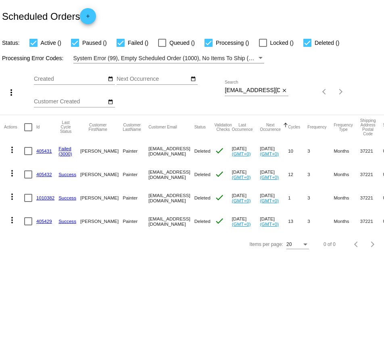
click at [93, 22] on mat-icon "add" at bounding box center [88, 18] width 10 height 10
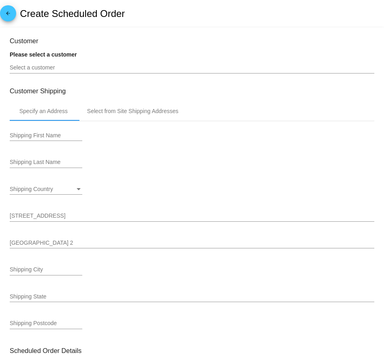
type input "9/14/2025"
click at [32, 69] on input "Select a customer" at bounding box center [192, 68] width 365 height 6
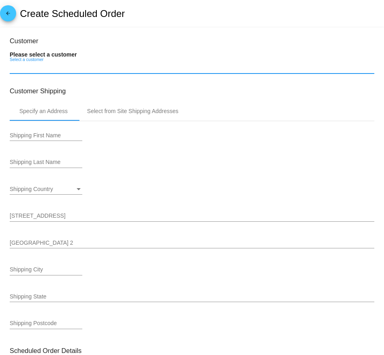
paste input "156896"
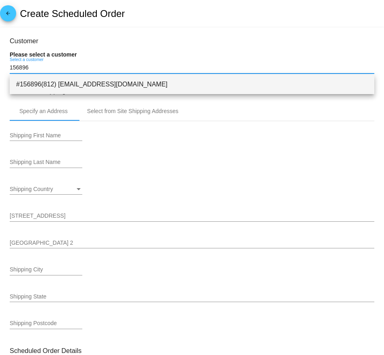
type input "156896"
click at [64, 87] on span "#156896(812) info@simplefoodproject.com" at bounding box center [192, 84] width 352 height 19
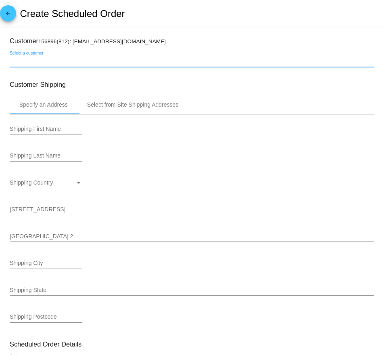
click at [47, 65] on input "Select a customer" at bounding box center [192, 61] width 365 height 6
type input "Meredith Painter"
click at [31, 128] on input "Shipping First Name" at bounding box center [46, 129] width 73 height 6
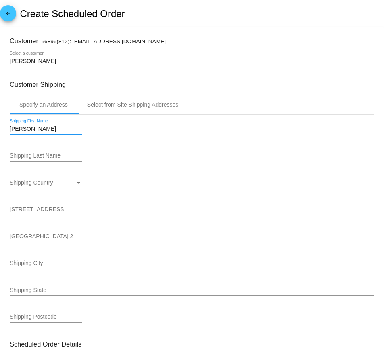
type input "[PERSON_NAME]"
click at [18, 152] on div "Shipping Last Name" at bounding box center [46, 154] width 73 height 16
type input "Painter"
click at [20, 178] on div "Shipping Country Shipping Country" at bounding box center [46, 180] width 73 height 16
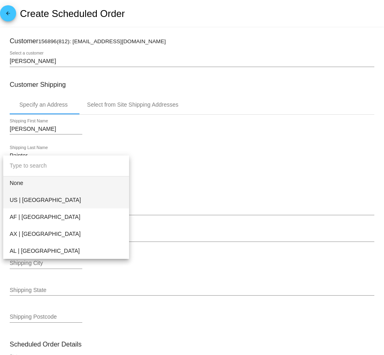
click at [23, 196] on span "US | [GEOGRAPHIC_DATA]" at bounding box center [66, 199] width 113 height 17
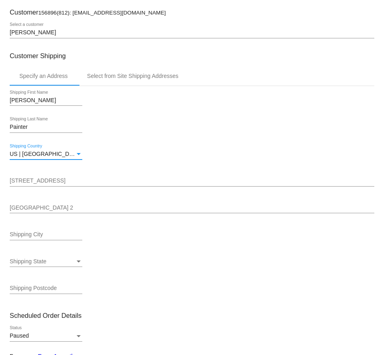
scroll to position [40, 0]
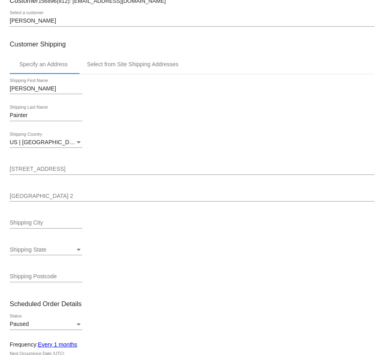
click at [56, 164] on div "[STREET_ADDRESS]" at bounding box center [192, 167] width 365 height 16
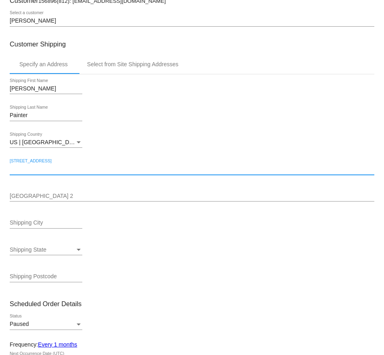
paste input "[STREET_ADDRESS][PERSON_NAME]"
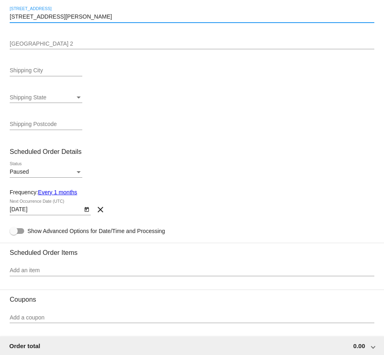
scroll to position [195, 0]
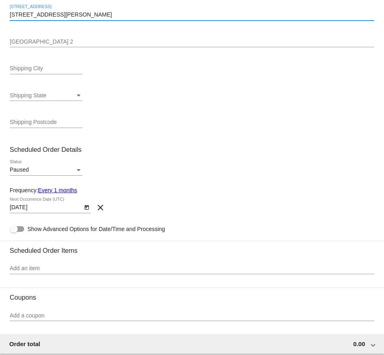
type input "[STREET_ADDRESS][PERSON_NAME]"
click at [51, 70] on input "Shipping City" at bounding box center [46, 68] width 73 height 6
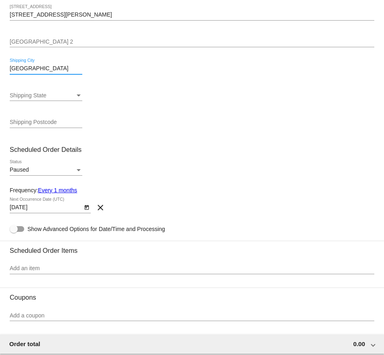
type input "[GEOGRAPHIC_DATA]"
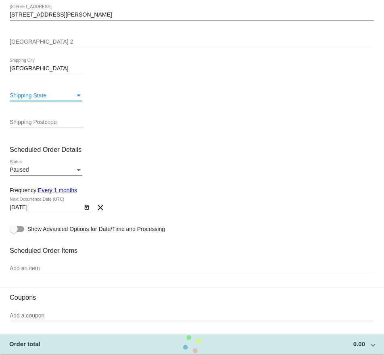
click at [47, 99] on div "Shipping State" at bounding box center [42, 95] width 65 height 6
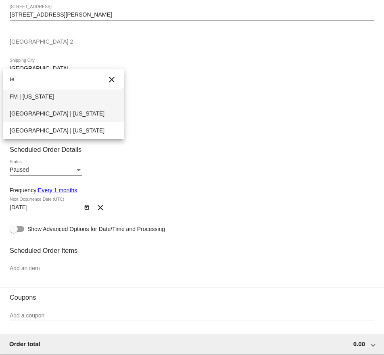
type input "te"
click at [12, 115] on span "[GEOGRAPHIC_DATA] | [US_STATE]" at bounding box center [64, 113] width 108 height 17
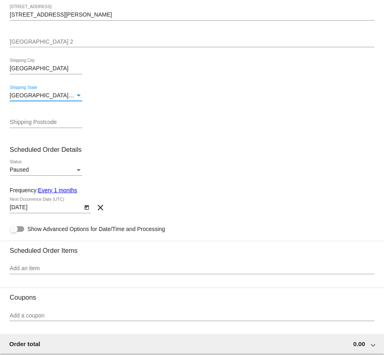
click at [40, 128] on div "Shipping Postcode" at bounding box center [46, 120] width 73 height 16
paste input "37221"
type input "37221"
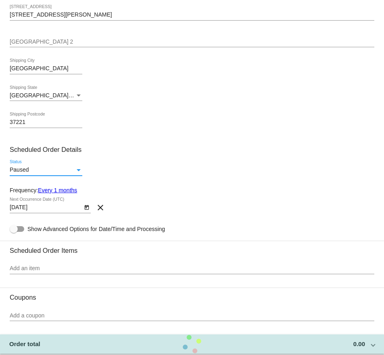
click at [27, 172] on span "Paused" at bounding box center [19, 169] width 19 height 6
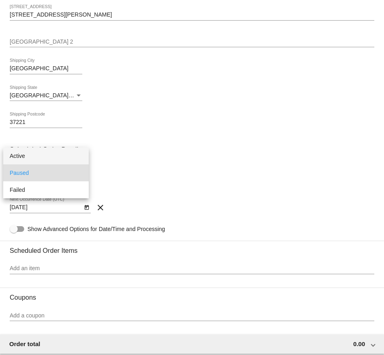
click at [26, 158] on span "Active" at bounding box center [46, 155] width 73 height 17
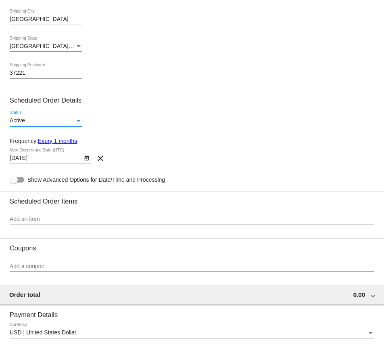
scroll to position [246, 0]
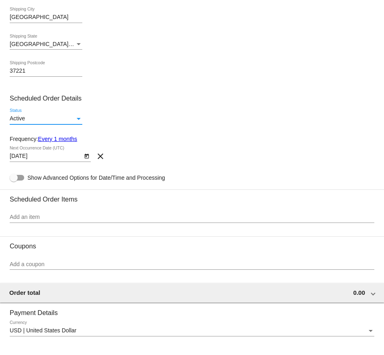
click at [66, 141] on link "Every 1 months" at bounding box center [57, 139] width 39 height 6
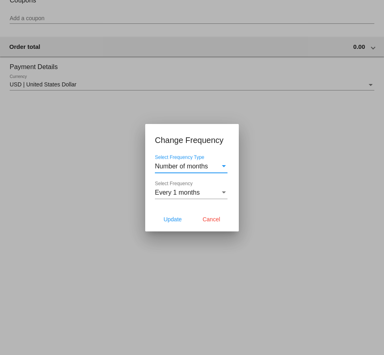
click at [169, 187] on div "Every 1 months Select Frequency" at bounding box center [191, 190] width 73 height 18
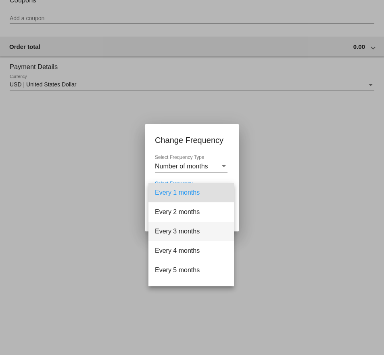
click at [171, 227] on span "Every 3 months" at bounding box center [191, 231] width 73 height 19
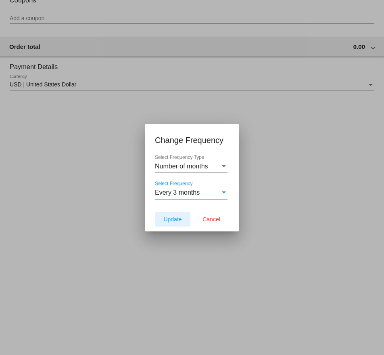
click at [175, 221] on span "Update" at bounding box center [173, 219] width 18 height 6
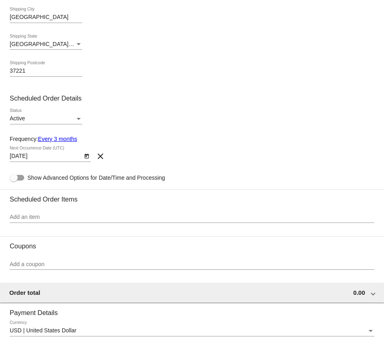
type input "[DATE]"
click at [84, 159] on icon "Open calendar" at bounding box center [87, 156] width 6 height 10
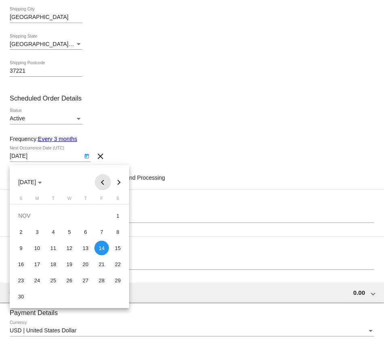
click at [106, 181] on button "Previous month" at bounding box center [103, 182] width 16 height 16
click at [120, 128] on div at bounding box center [192, 177] width 384 height 355
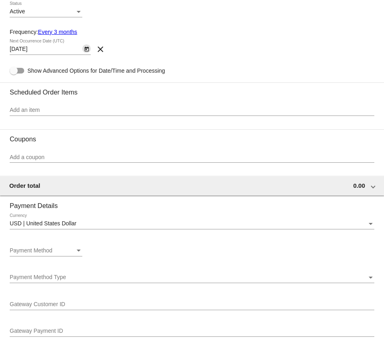
scroll to position [359, 0]
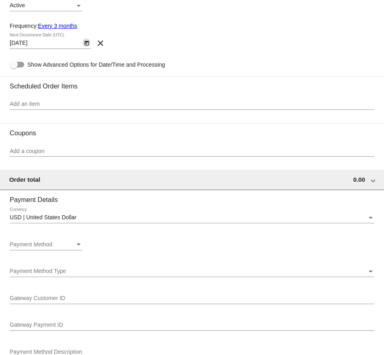
click at [72, 102] on div "Add an item" at bounding box center [192, 102] width 365 height 16
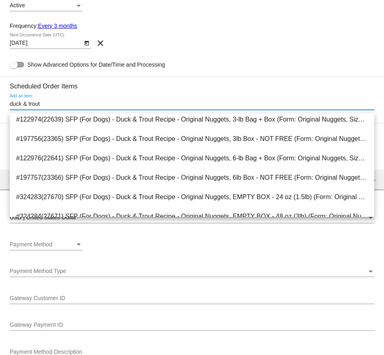
scroll to position [489, 0]
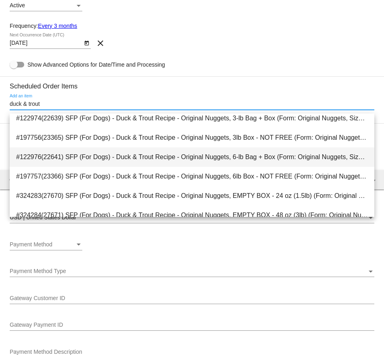
type input "duck & trout"
click at [79, 158] on span "#122976(22641) SFP (For Dogs) - Duck & Trout Recipe - Original Nuggets, 6-lb Ba…" at bounding box center [192, 156] width 352 height 19
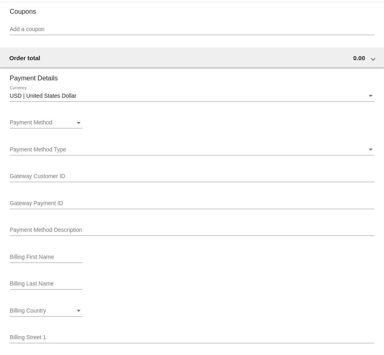
scroll to position [525, 0]
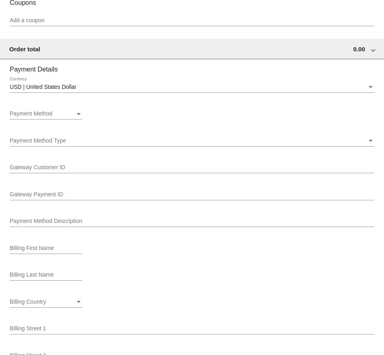
click at [50, 117] on span "Payment Method" at bounding box center [31, 113] width 43 height 6
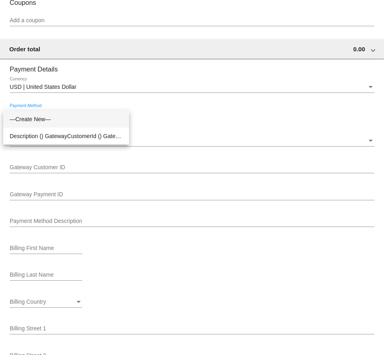
click at [38, 122] on span "—Create New—" at bounding box center [66, 119] width 113 height 17
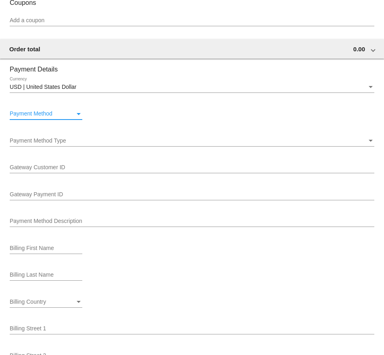
click at [36, 144] on span "Payment Method Type" at bounding box center [38, 140] width 57 height 6
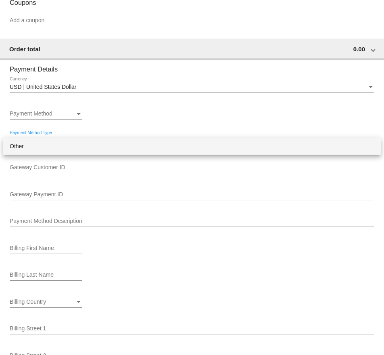
click at [34, 145] on span "Other" at bounding box center [192, 146] width 365 height 17
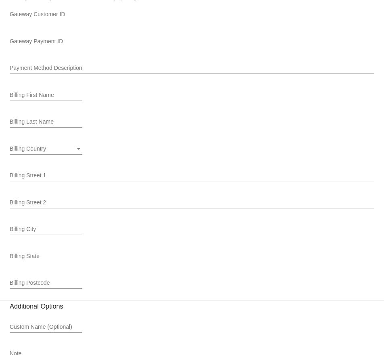
scroll to position [731, 0]
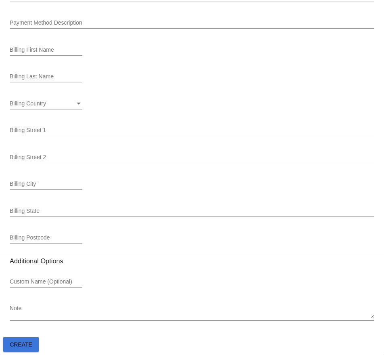
click at [25, 344] on span "Create" at bounding box center [21, 344] width 23 height 6
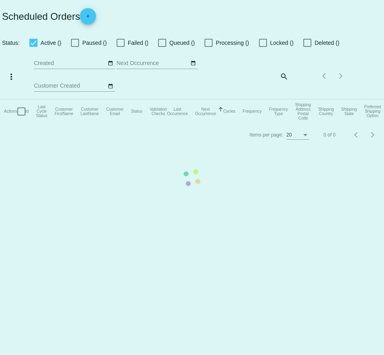
checkbox input "true"
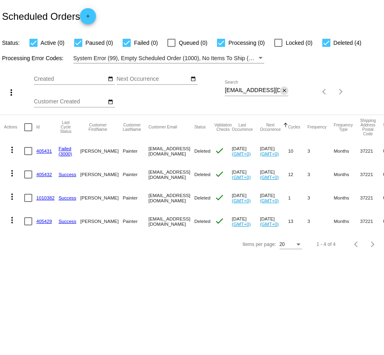
click at [283, 89] on mat-icon "close" at bounding box center [285, 91] width 6 height 6
click at [274, 91] on div "search" at bounding box center [257, 92] width 64 height 13
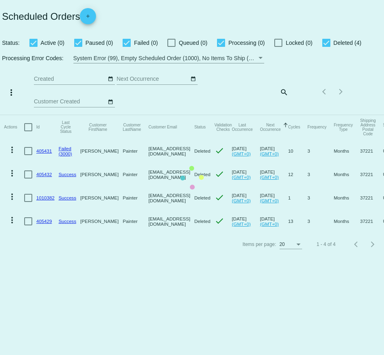
click at [283, 90] on app-dashboard-scheduled-orders "Scheduled Orders add Status: Active (0) Paused (0) Failed (0) Queued (0) Proces…" at bounding box center [192, 128] width 384 height 256
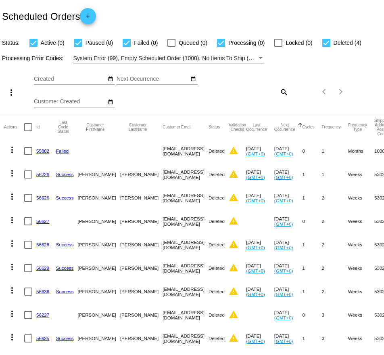
click at [286, 92] on mat-icon "search" at bounding box center [284, 92] width 10 height 13
click at [264, 92] on input "Search" at bounding box center [257, 90] width 64 height 6
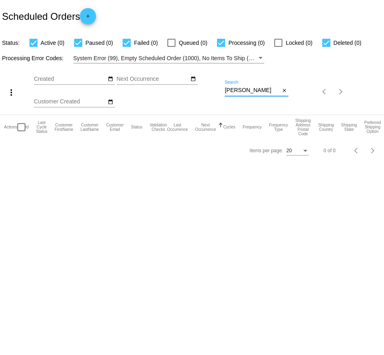
drag, startPoint x: 273, startPoint y: 91, endPoint x: 211, endPoint y: 91, distance: 62.2
click at [211, 91] on div "more_vert Aug Jan Feb Mar [DATE]" at bounding box center [192, 88] width 384 height 51
type input "[EMAIL_ADDRESS][DOMAIN_NAME]"
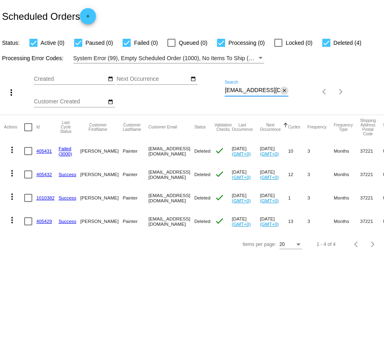
click at [282, 93] on mat-icon "close" at bounding box center [285, 91] width 6 height 6
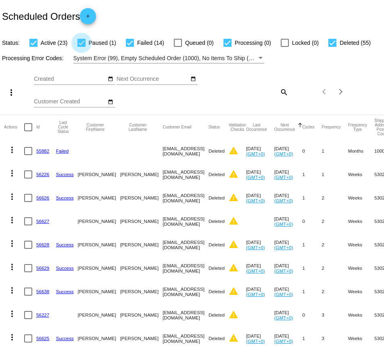
click at [84, 42] on div at bounding box center [82, 43] width 8 height 8
click at [82, 47] on input "Paused (1)" at bounding box center [81, 47] width 0 height 0
checkbox input "false"
click at [129, 41] on div at bounding box center [130, 43] width 8 height 8
click at [130, 47] on input "Failed (14)" at bounding box center [130, 47] width 0 height 0
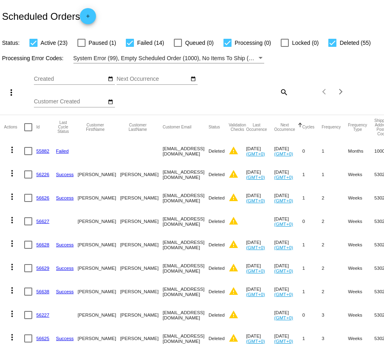
checkbox input "false"
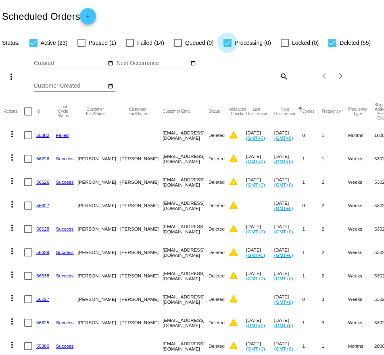
click at [224, 44] on div at bounding box center [228, 43] width 8 height 8
click at [227, 47] on input "Processing (0)" at bounding box center [227, 47] width 0 height 0
checkbox input "false"
click at [331, 43] on div at bounding box center [333, 43] width 8 height 8
click at [332, 47] on input "Deleted (55)" at bounding box center [332, 47] width 0 height 0
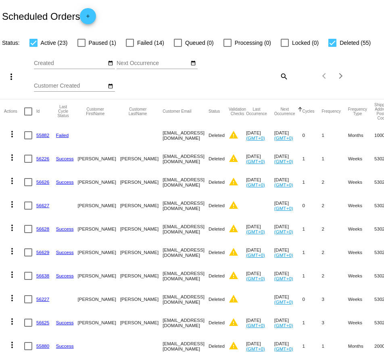
checkbox input "false"
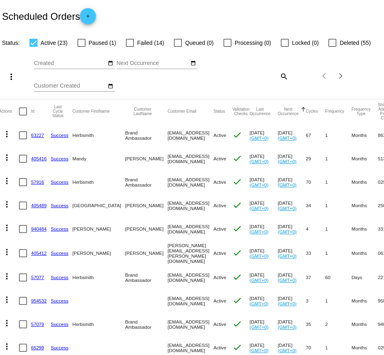
scroll to position [3, 0]
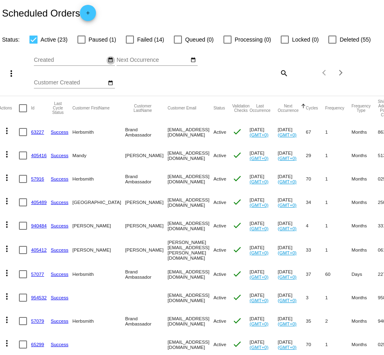
click at [111, 59] on mat-icon "date_range" at bounding box center [111, 60] width 6 height 6
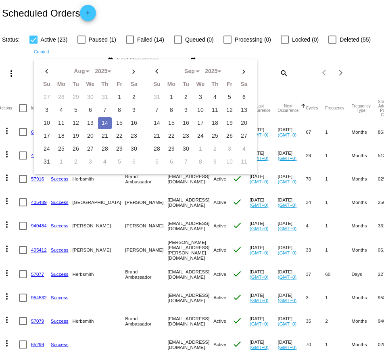
click at [105, 126] on td "14" at bounding box center [105, 123] width 14 height 12
click at [105, 123] on td "14" at bounding box center [105, 123] width 14 height 12
type input "[DATE] - [DATE]"
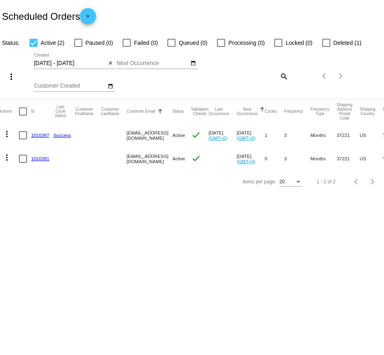
scroll to position [0, 0]
click at [21, 160] on div at bounding box center [23, 159] width 8 height 8
click at [23, 163] on input "checkbox" at bounding box center [23, 163] width 0 height 0
checkbox input "true"
click at [8, 155] on mat-icon "more_vert" at bounding box center [7, 158] width 10 height 10
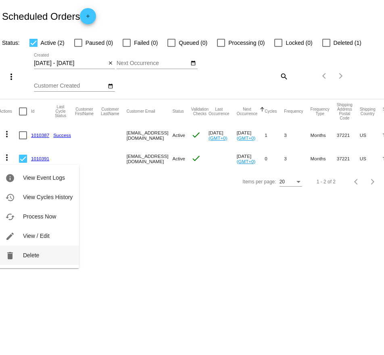
click at [38, 255] on span "Delete" at bounding box center [31, 255] width 16 height 6
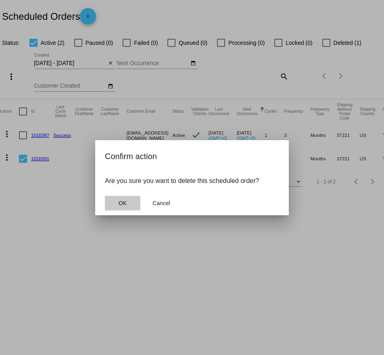
click at [124, 204] on span "OK" at bounding box center [123, 203] width 8 height 6
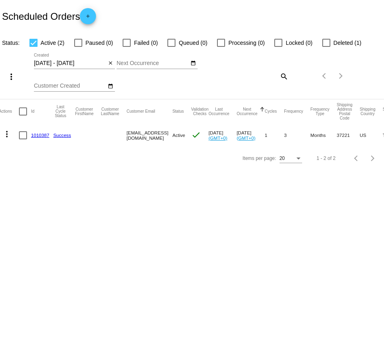
click at [39, 137] on link "1010387" at bounding box center [40, 134] width 18 height 5
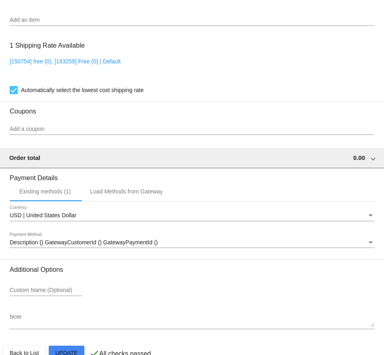
scroll to position [659, 0]
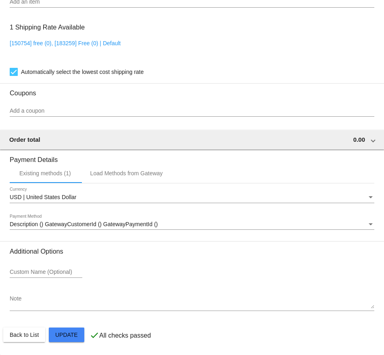
click at [55, 303] on textarea "Note" at bounding box center [192, 302] width 365 height 13
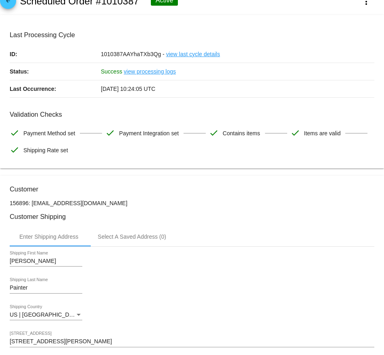
scroll to position [0, 0]
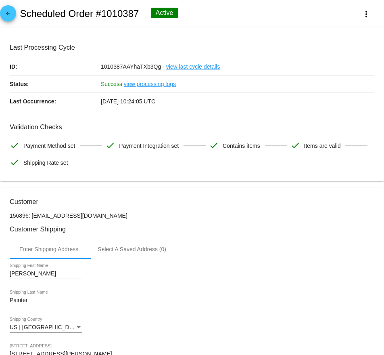
type textarea "SFP brand ambassador autoship MB"
drag, startPoint x: 139, startPoint y: 15, endPoint x: 129, endPoint y: 15, distance: 9.7
click at [129, 15] on h2 "Scheduled Order #1010387" at bounding box center [79, 13] width 119 height 11
click at [9, 16] on mat-icon "arrow_back" at bounding box center [8, 16] width 10 height 10
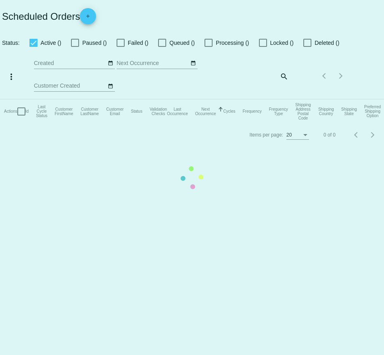
type input "[DATE] - [DATE]"
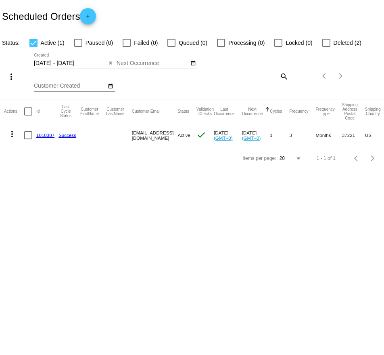
drag, startPoint x: 55, startPoint y: 138, endPoint x: 36, endPoint y: 137, distance: 18.6
click at [36, 137] on mat-cell "1010387" at bounding box center [47, 135] width 22 height 23
copy link "1010387"
click at [45, 137] on link "1010387" at bounding box center [45, 134] width 18 height 5
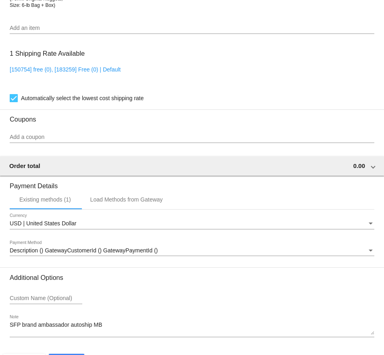
scroll to position [659, 0]
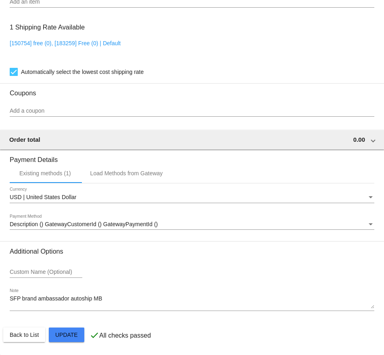
click at [70, 225] on span "Description () GatewayCustomerId () GatewayPaymentId ()" at bounding box center [84, 224] width 148 height 6
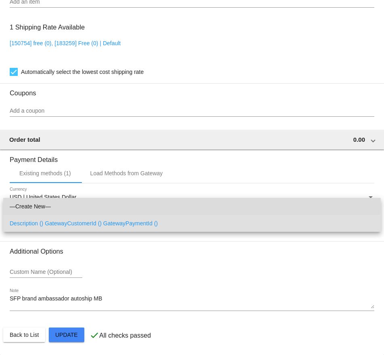
click at [64, 207] on span "—Create New—" at bounding box center [192, 206] width 365 height 17
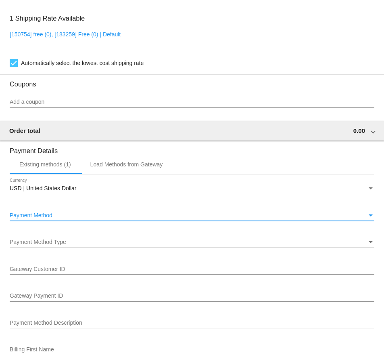
click at [53, 246] on div "Payment Method Type Payment Method Type" at bounding box center [192, 240] width 365 height 16
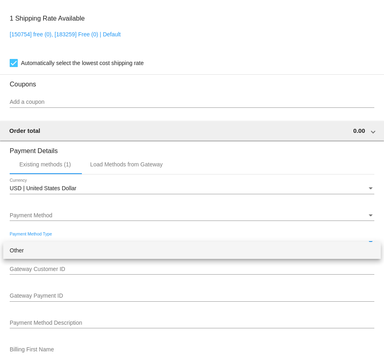
click at [51, 252] on span "Other" at bounding box center [192, 250] width 365 height 17
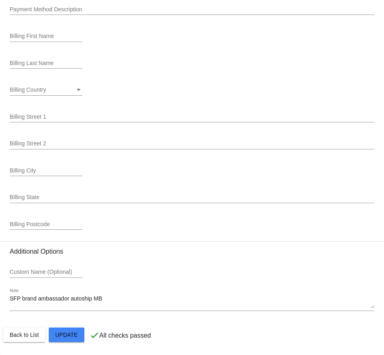
scroll to position [984, 0]
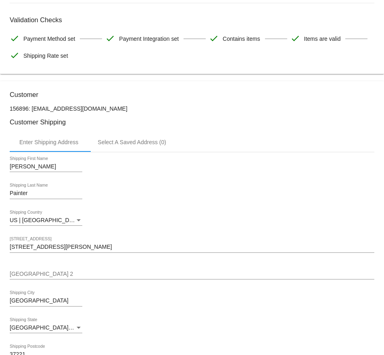
scroll to position [0, 0]
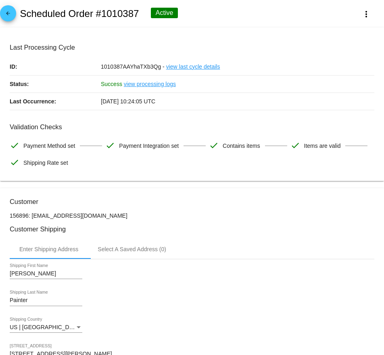
click at [8, 18] on mat-icon "arrow_back" at bounding box center [8, 16] width 10 height 10
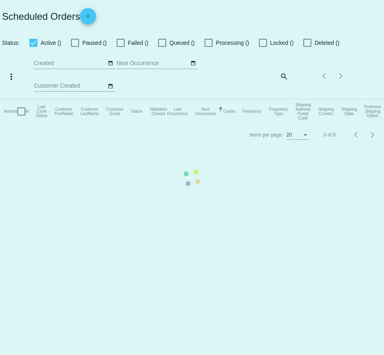
type input "[DATE] - [DATE]"
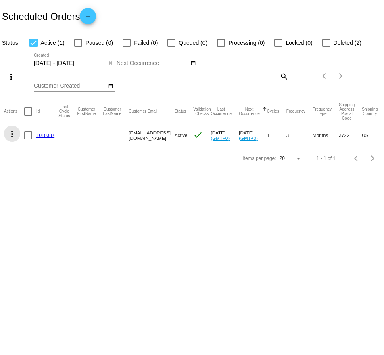
click at [13, 134] on mat-icon "more_vert" at bounding box center [12, 134] width 10 height 10
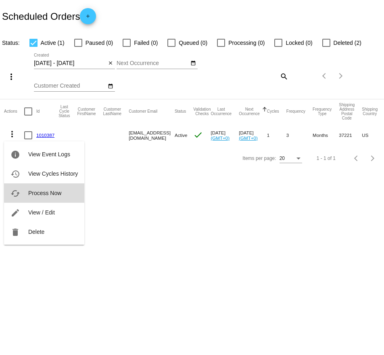
click at [25, 189] on button "cached Process Now" at bounding box center [44, 192] width 80 height 19
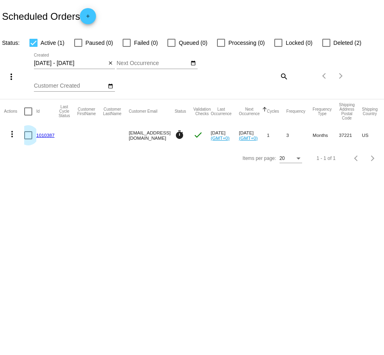
click at [29, 137] on div at bounding box center [28, 135] width 8 height 8
click at [28, 139] on input "checkbox" at bounding box center [28, 139] width 0 height 0
checkbox input "true"
click at [11, 133] on mat-icon "more_vert" at bounding box center [12, 134] width 10 height 10
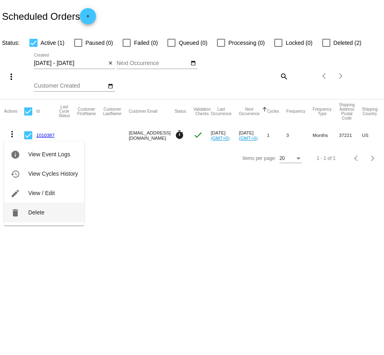
click at [32, 212] on span "Delete" at bounding box center [36, 212] width 16 height 6
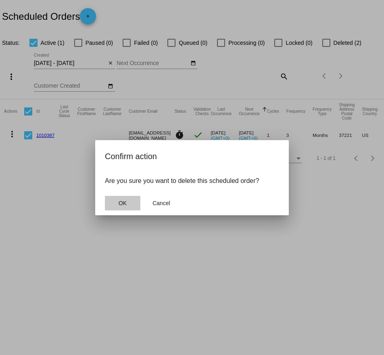
click at [132, 202] on button "OK" at bounding box center [123, 203] width 36 height 15
